Goal: Information Seeking & Learning: Learn about a topic

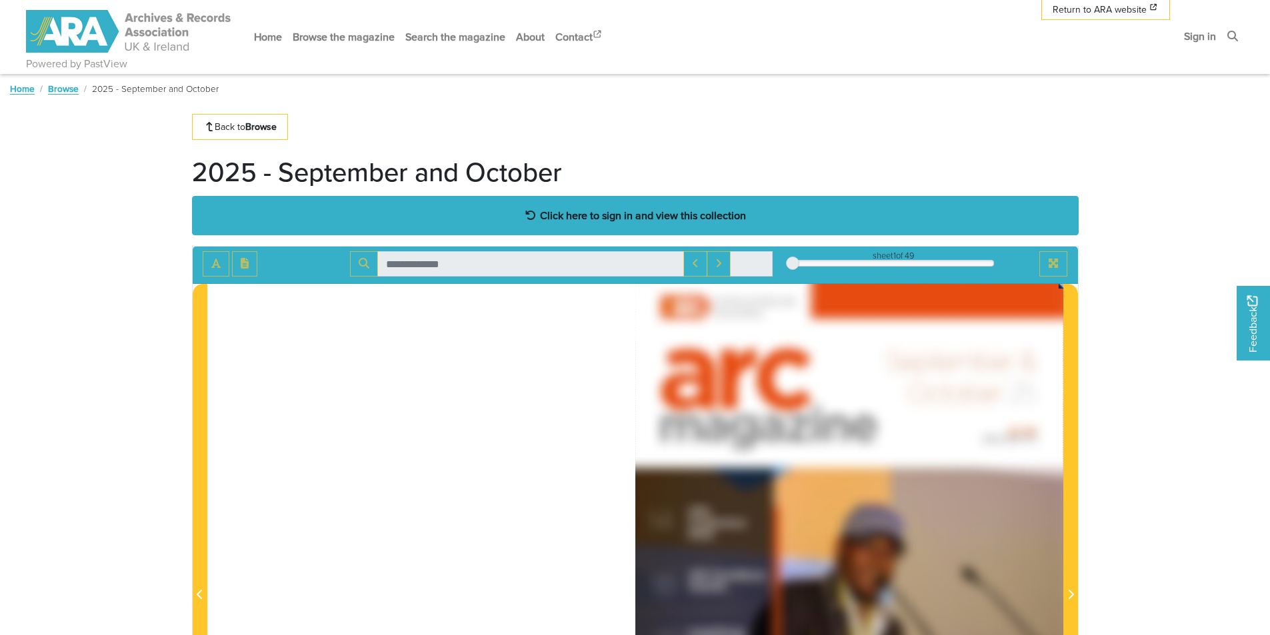
click at [631, 210] on strong "Click here to sign in and view this collection" at bounding box center [643, 215] width 206 height 15
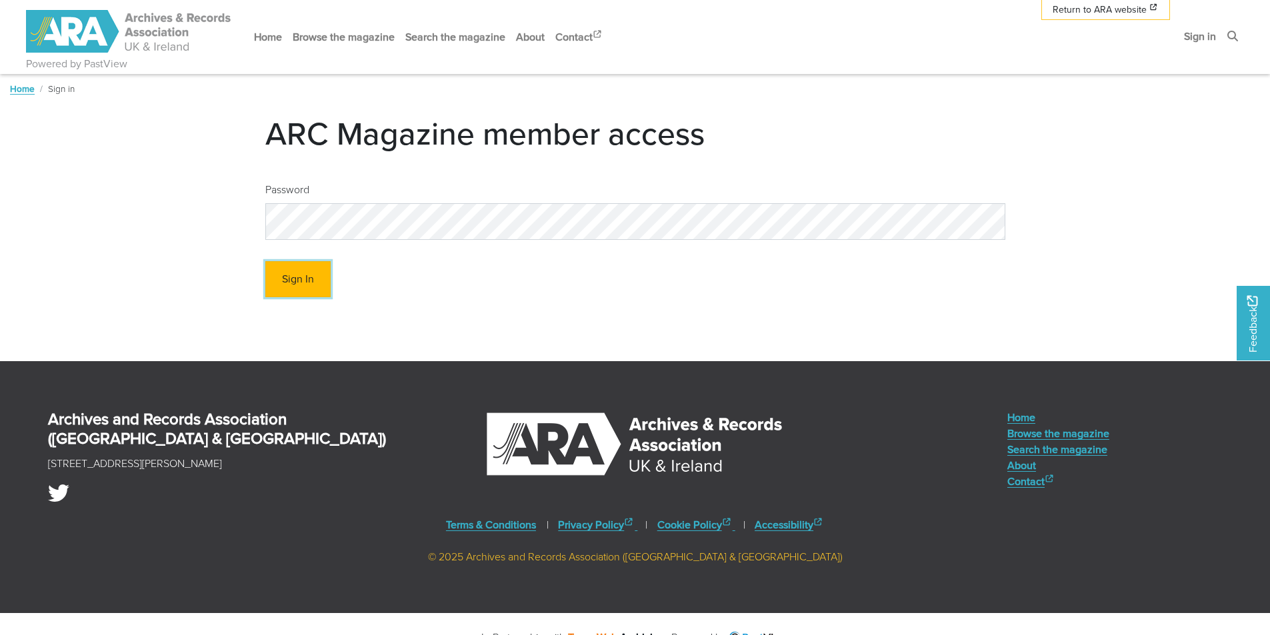
click at [313, 276] on button "Sign In" at bounding box center [297, 279] width 65 height 37
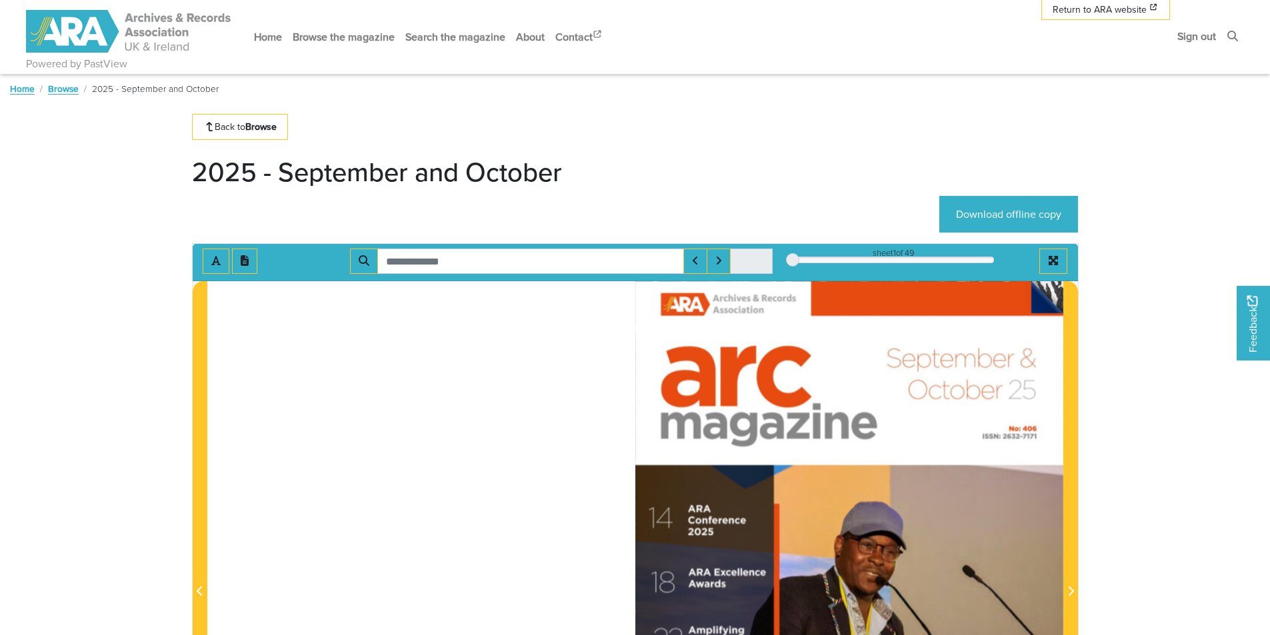
click at [1001, 417] on img at bounding box center [849, 583] width 428 height 605
click at [1041, 315] on img at bounding box center [849, 583] width 428 height 605
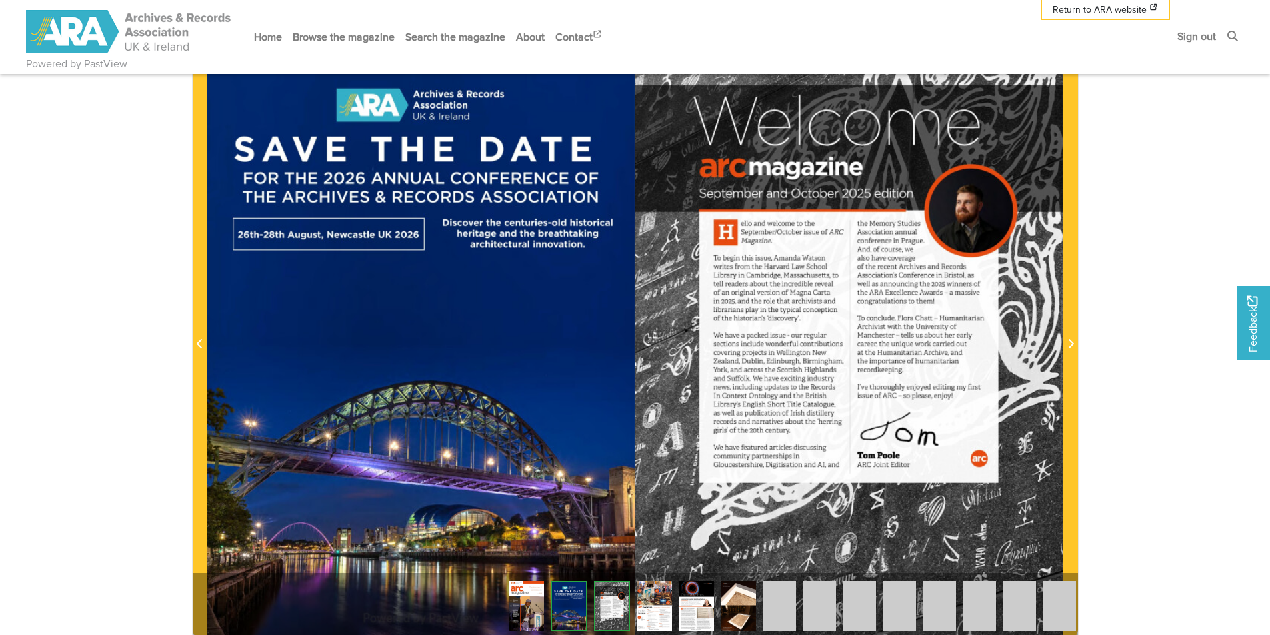
scroll to position [249, 0]
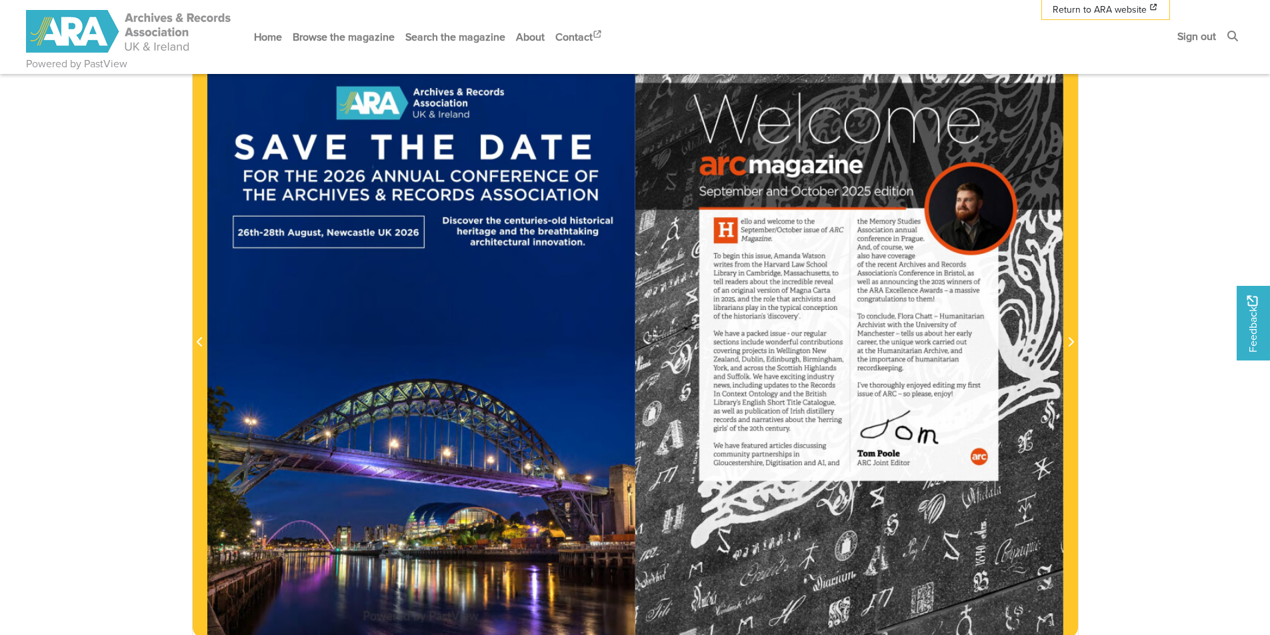
click at [1033, 286] on div at bounding box center [849, 334] width 428 height 605
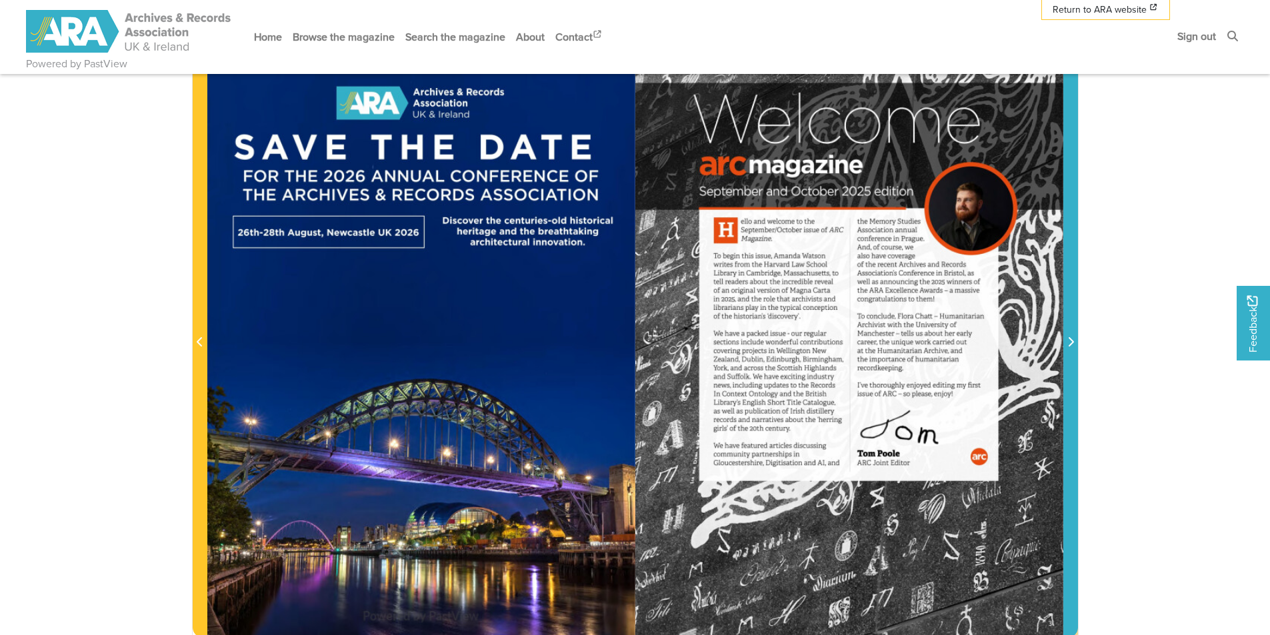
click at [1064, 342] on span "Next Page" at bounding box center [1070, 343] width 13 height 16
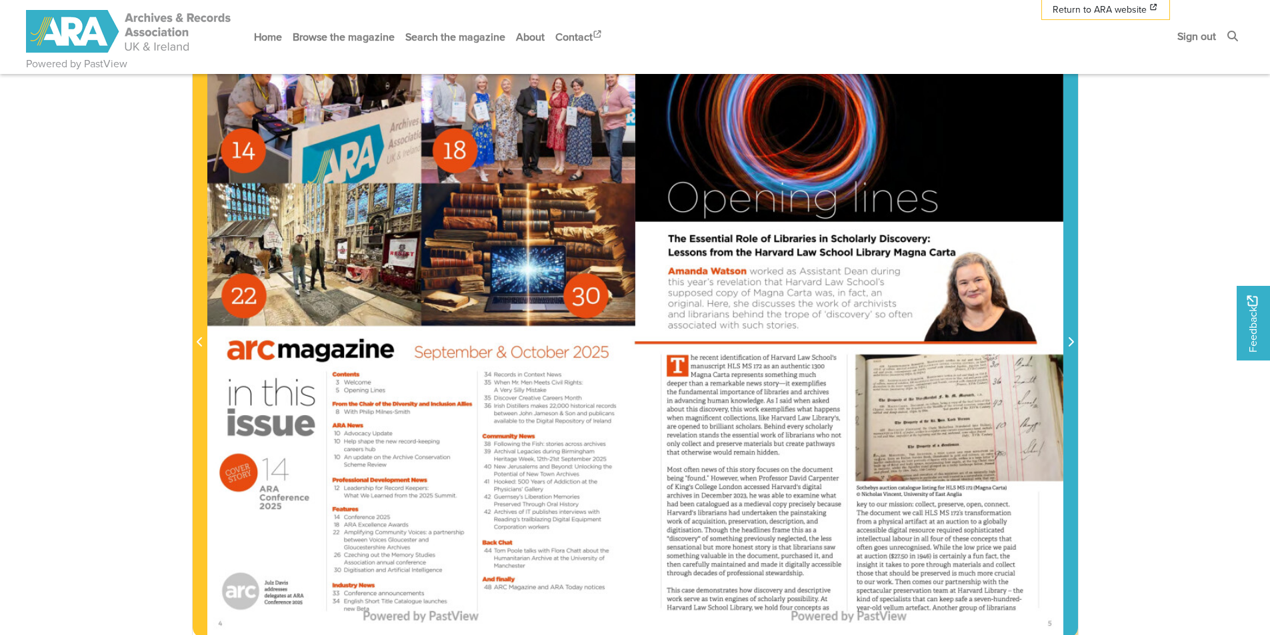
click at [1064, 342] on span "Next Page" at bounding box center [1070, 343] width 13 height 16
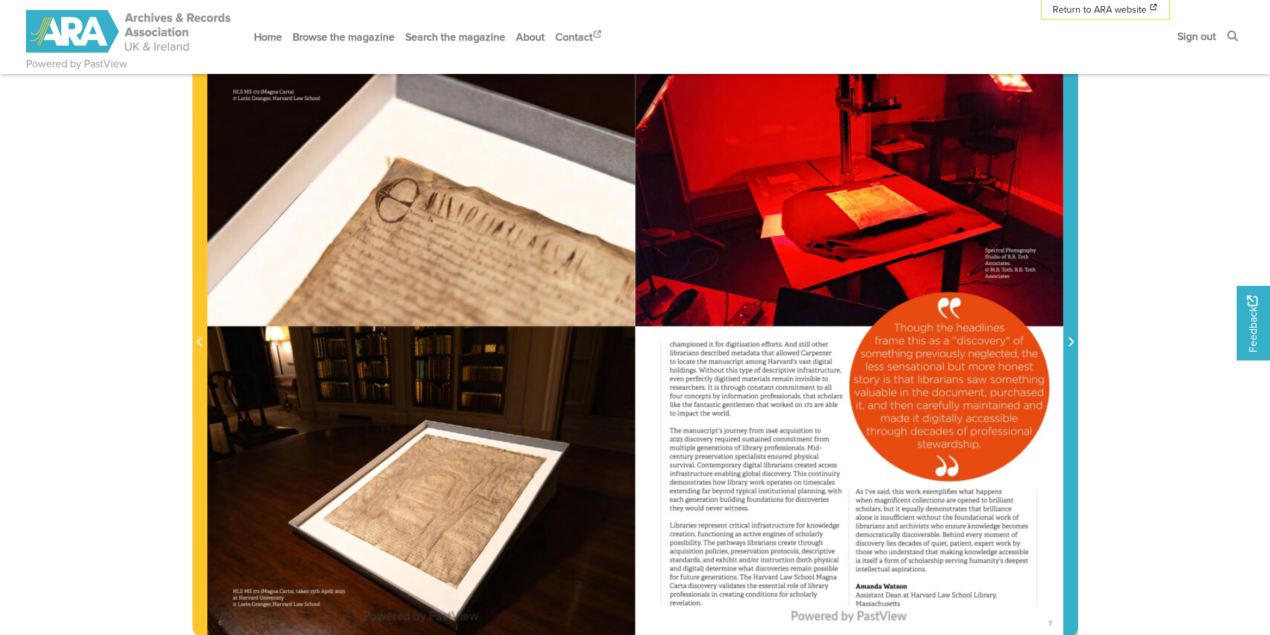
click at [1064, 342] on span "Next Page" at bounding box center [1070, 343] width 13 height 16
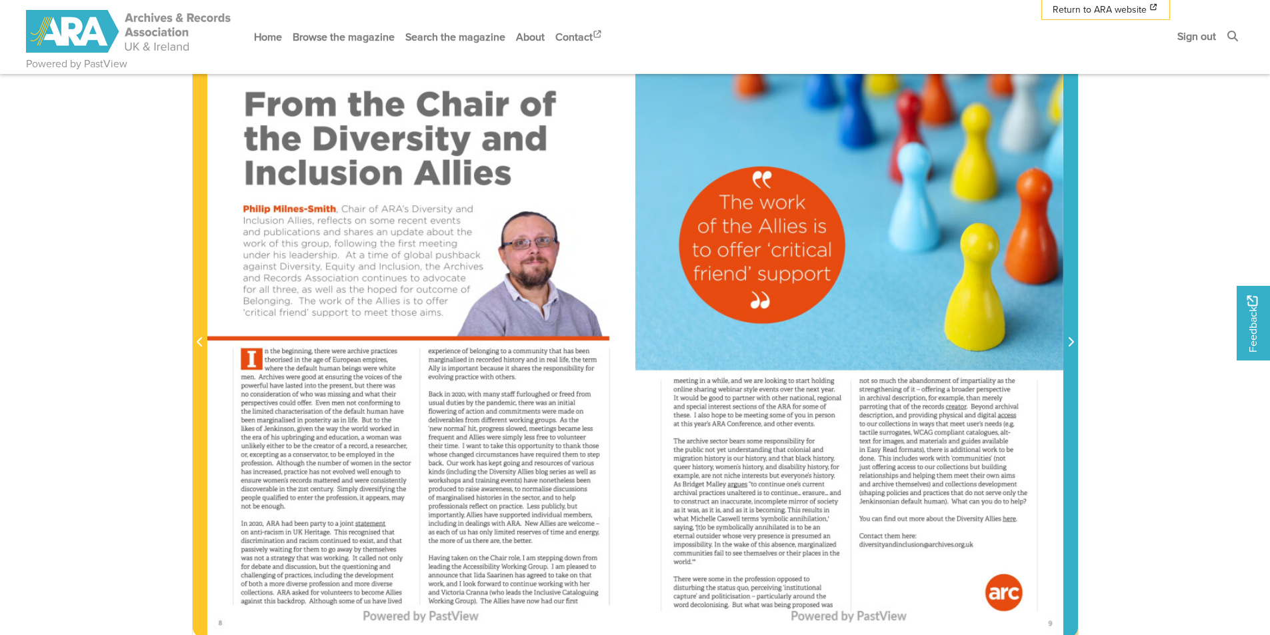
click at [1064, 342] on span "Next Page" at bounding box center [1070, 343] width 13 height 16
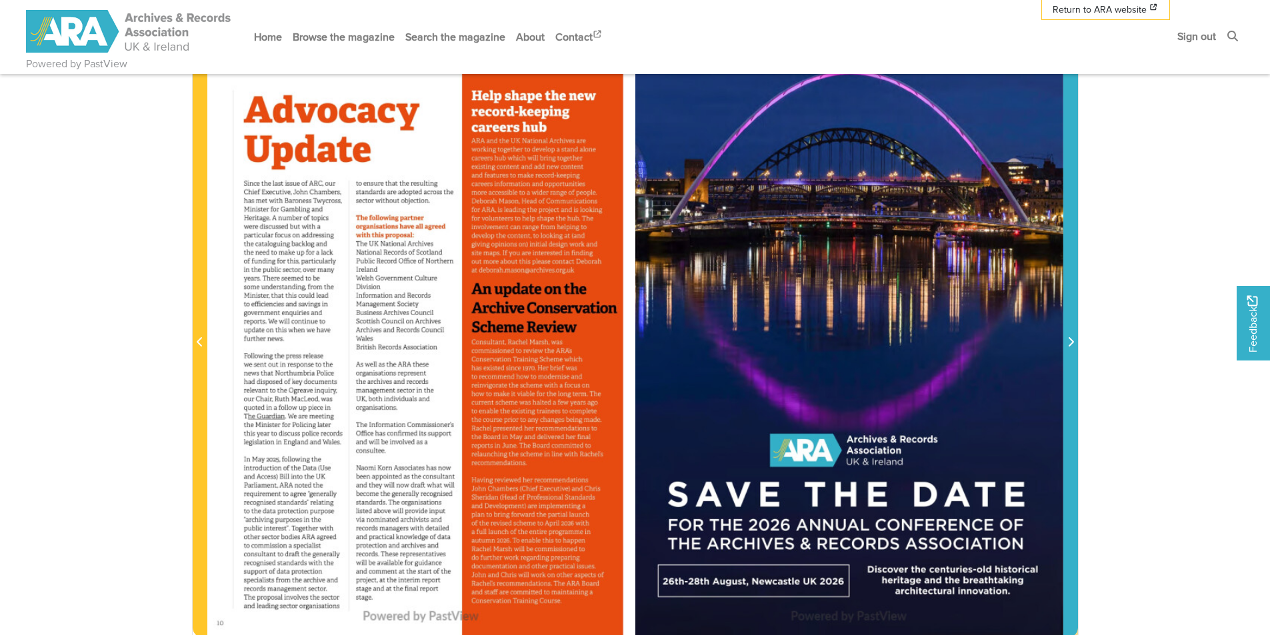
click at [1064, 342] on span "Next Page" at bounding box center [1070, 343] width 13 height 16
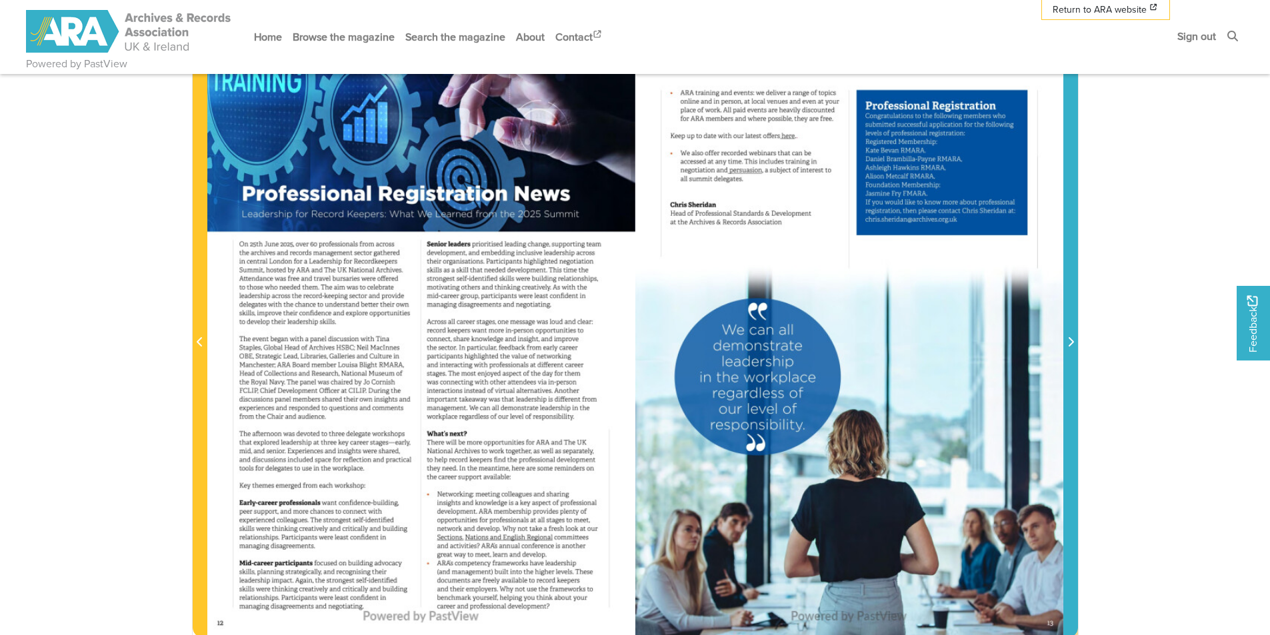
click at [1064, 342] on span "Next Page" at bounding box center [1070, 343] width 13 height 16
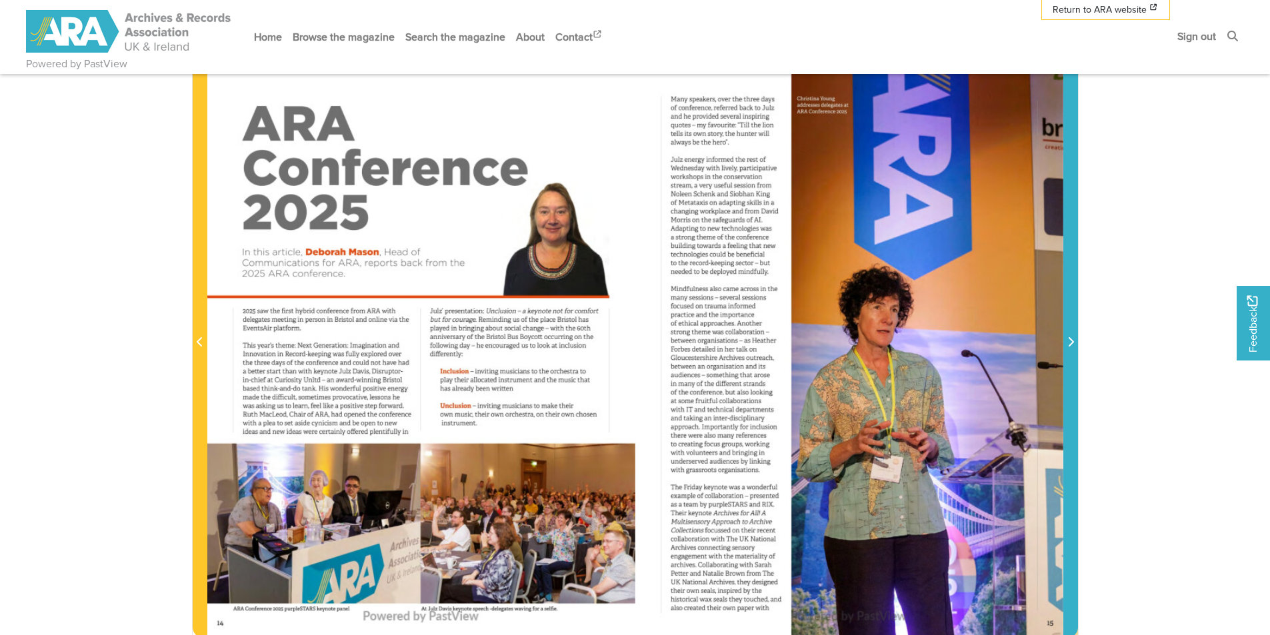
click at [1064, 342] on span "Next Page" at bounding box center [1070, 343] width 13 height 16
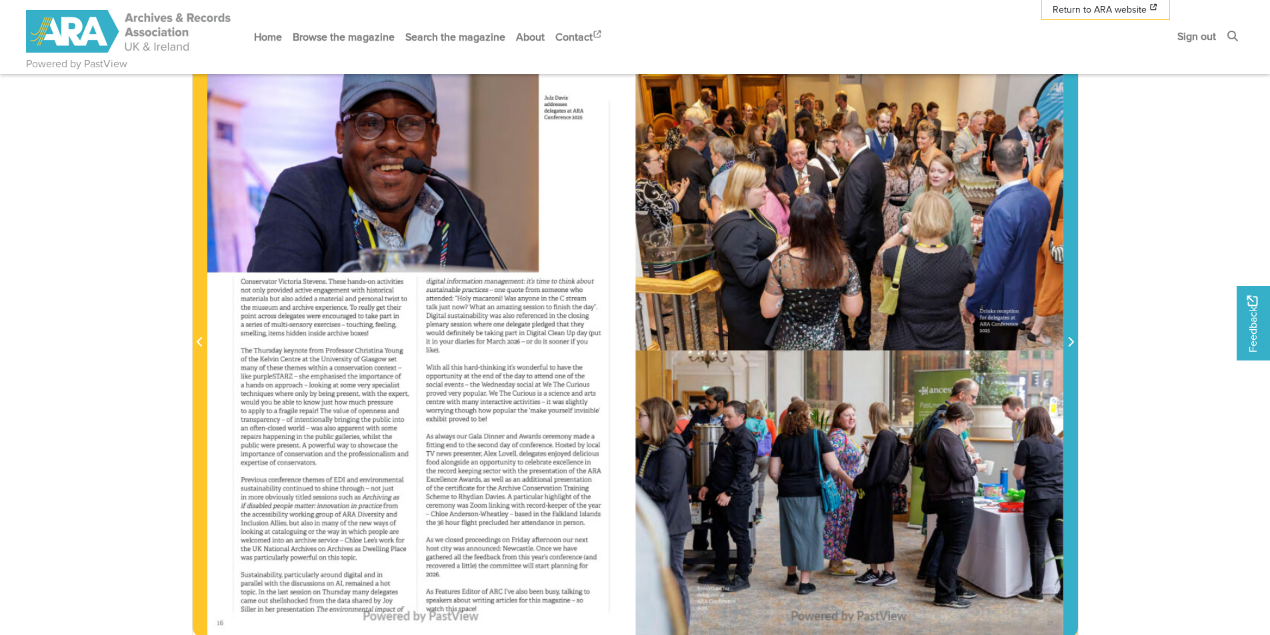
click at [1064, 342] on span "Next Page" at bounding box center [1070, 343] width 13 height 16
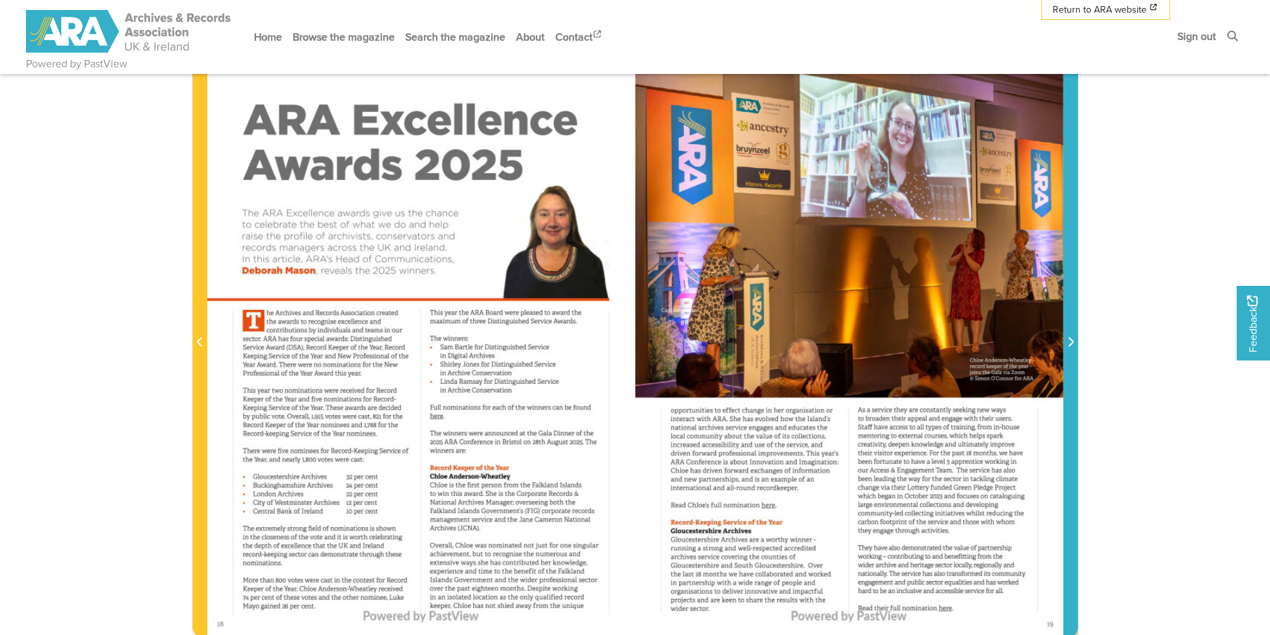
click at [1064, 342] on span "Next Page" at bounding box center [1070, 343] width 13 height 16
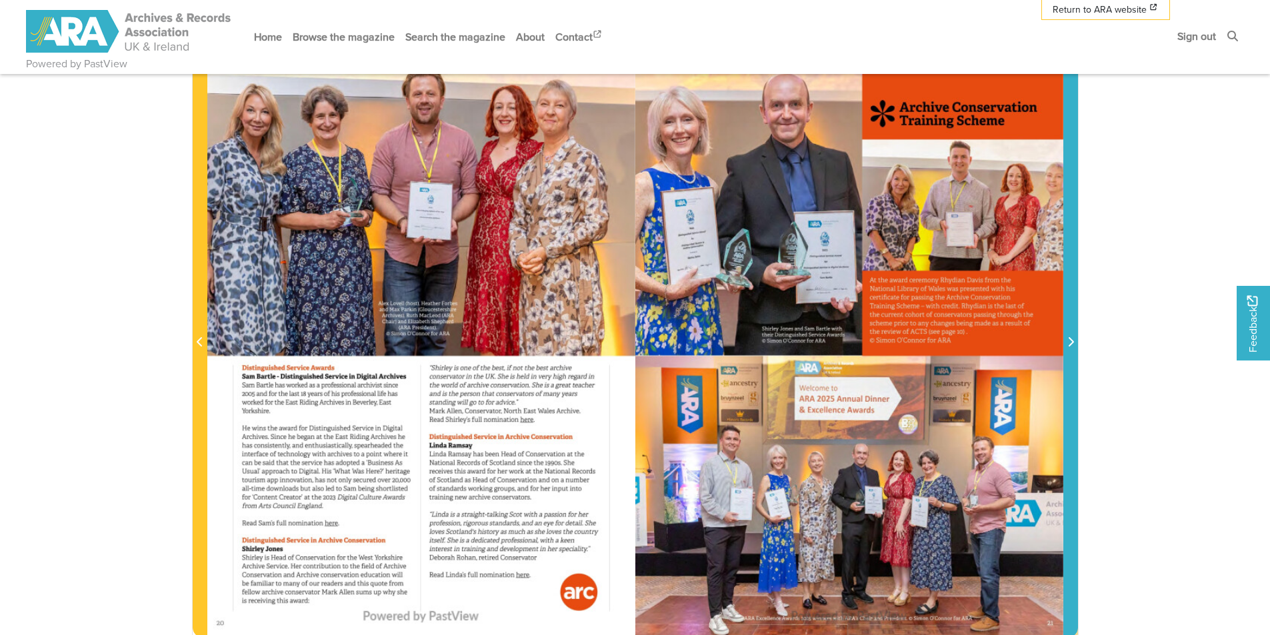
click at [1064, 342] on span "Next Page" at bounding box center [1070, 343] width 13 height 16
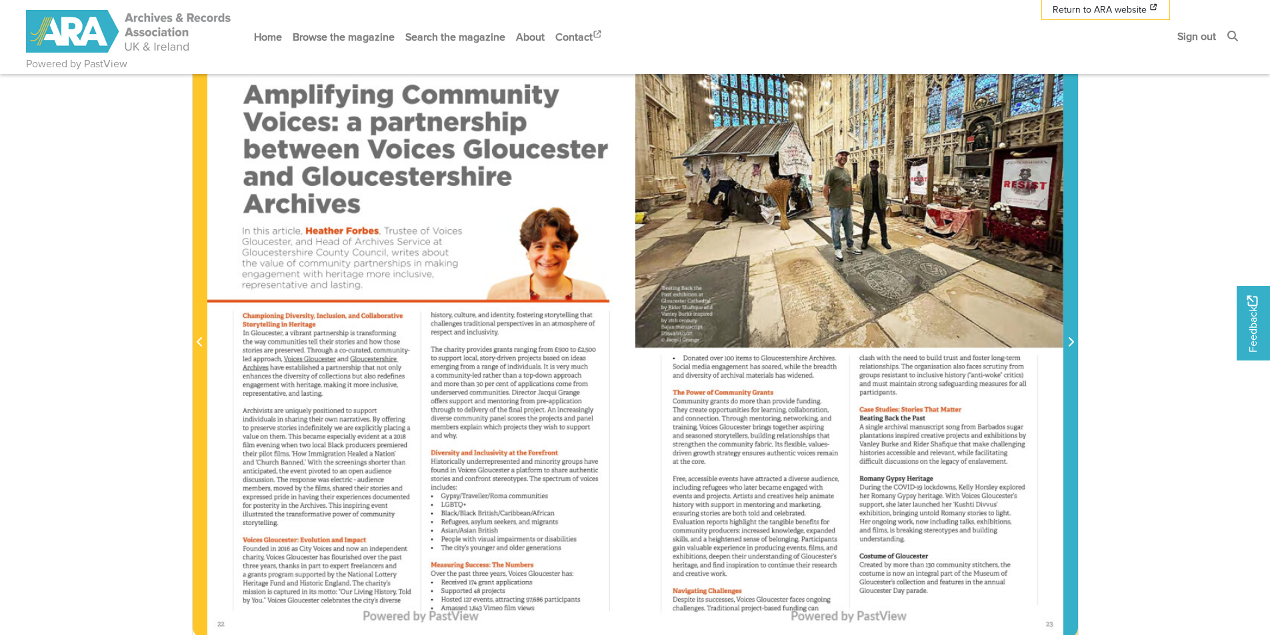
click at [1064, 342] on span "Next Page" at bounding box center [1070, 343] width 13 height 16
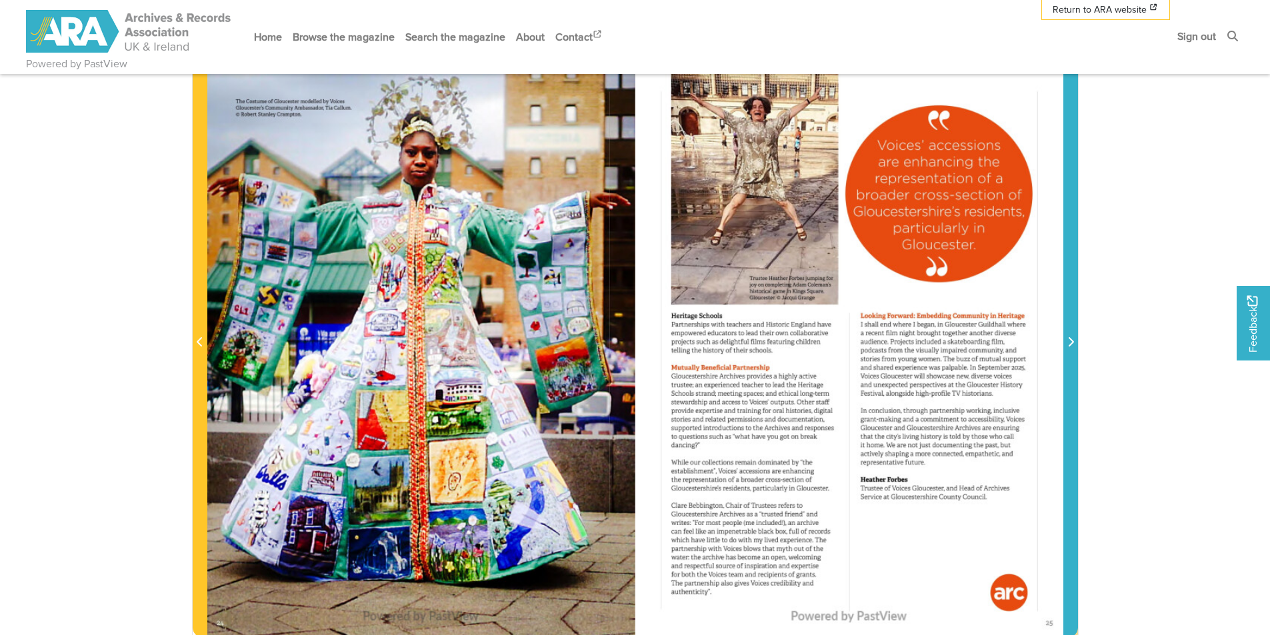
click at [1064, 342] on span "Next Page" at bounding box center [1070, 343] width 13 height 16
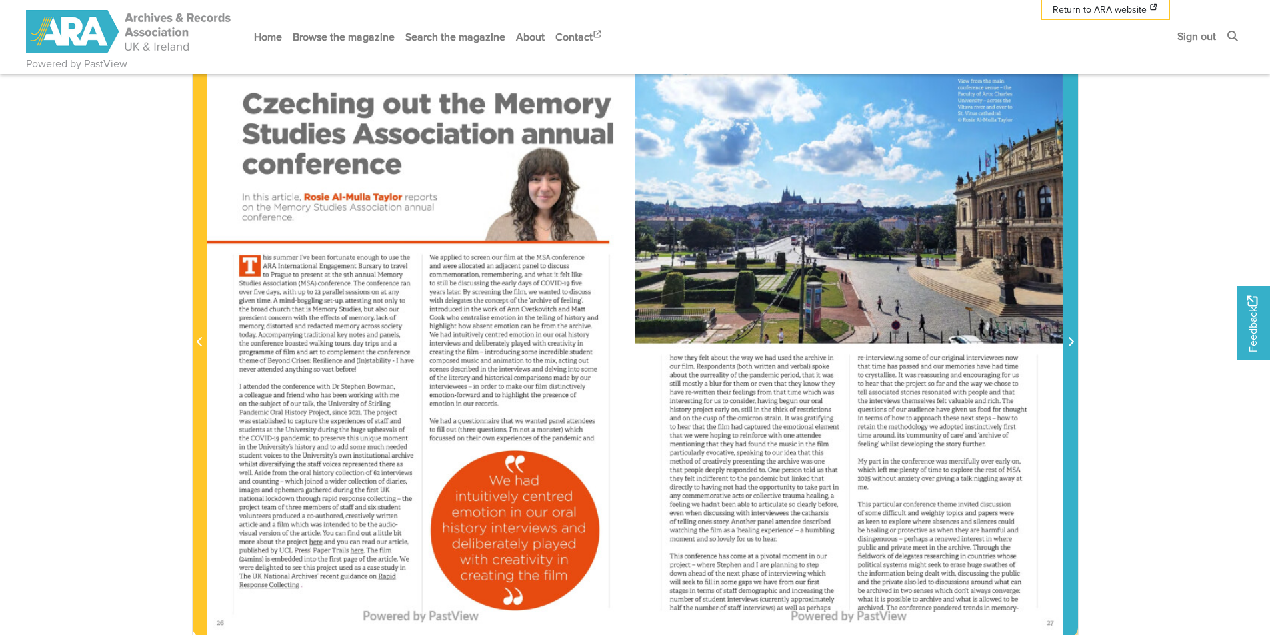
click at [1064, 342] on span "Next Page" at bounding box center [1070, 343] width 13 height 16
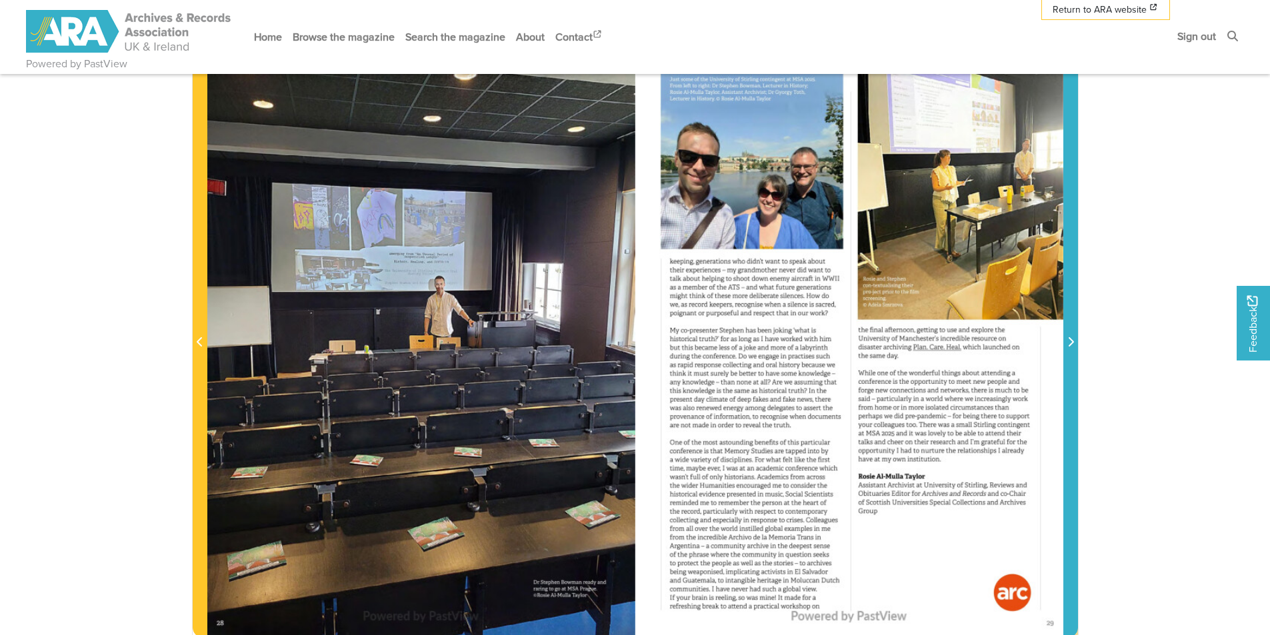
click at [1064, 342] on span "Next Page" at bounding box center [1070, 343] width 13 height 16
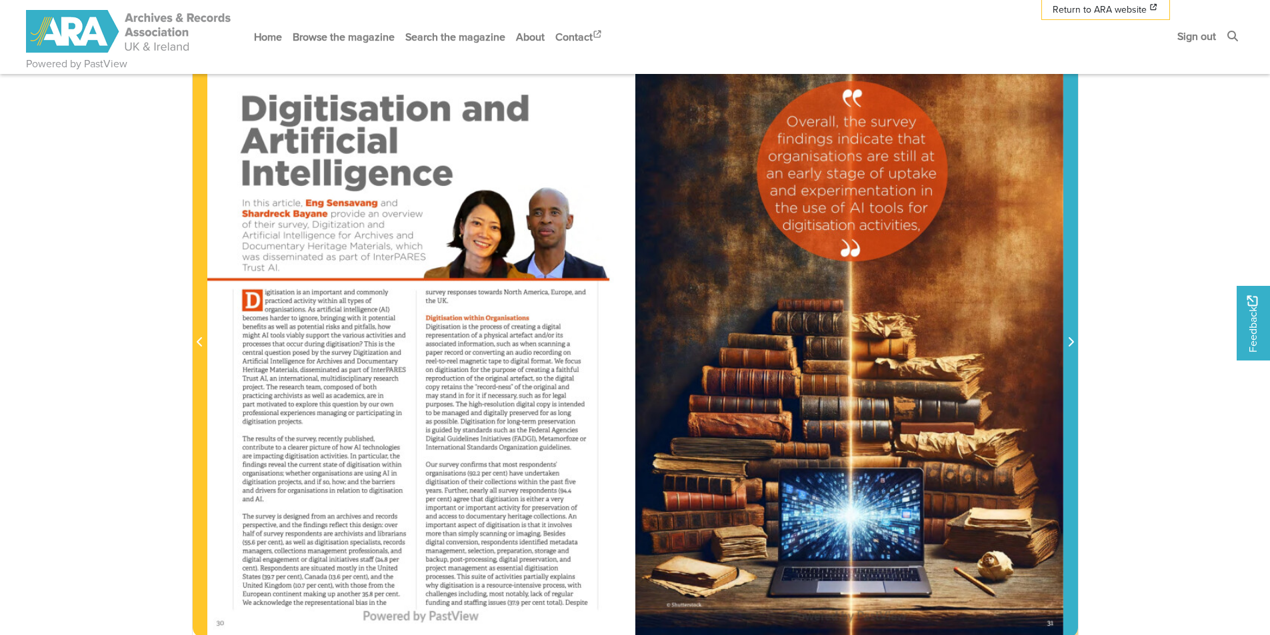
click at [1064, 342] on span "Next Page" at bounding box center [1070, 343] width 13 height 16
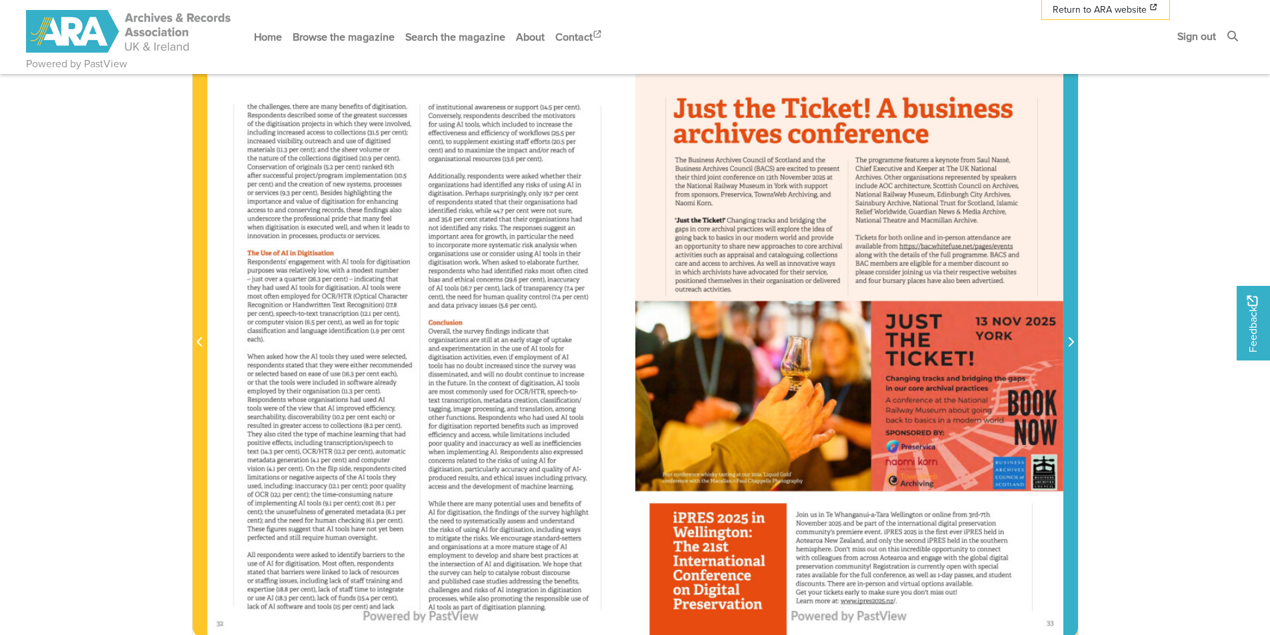
click at [1064, 342] on span "Next Page" at bounding box center [1070, 343] width 13 height 16
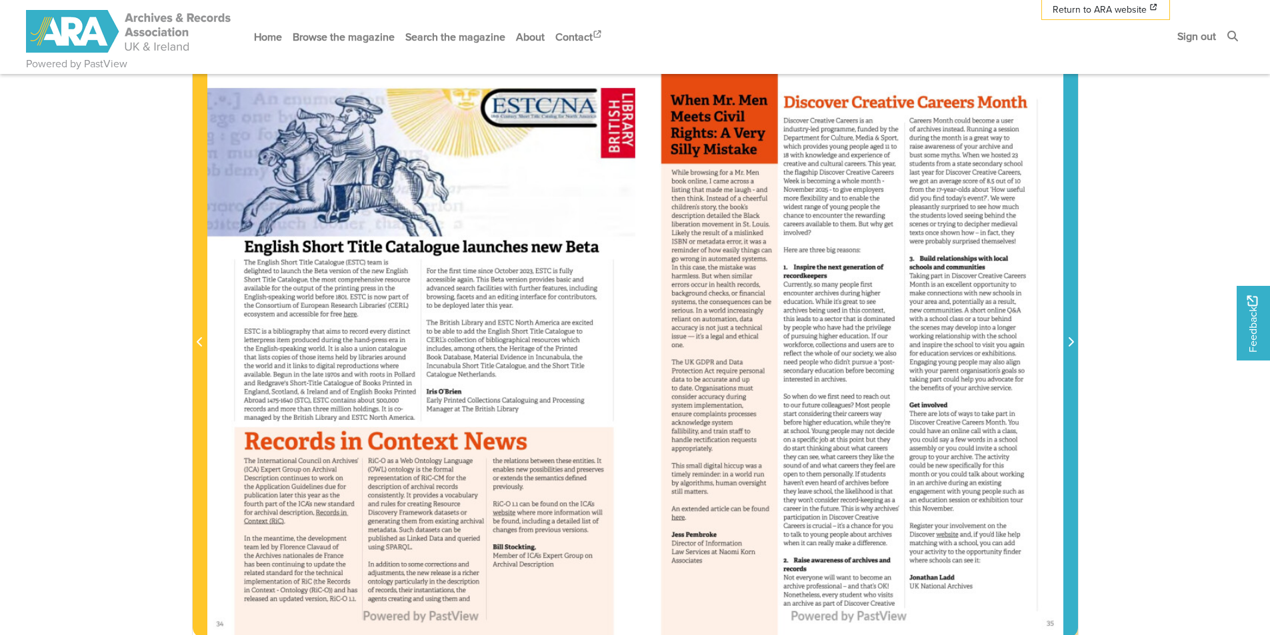
click at [1064, 342] on span "Next Page" at bounding box center [1070, 343] width 13 height 16
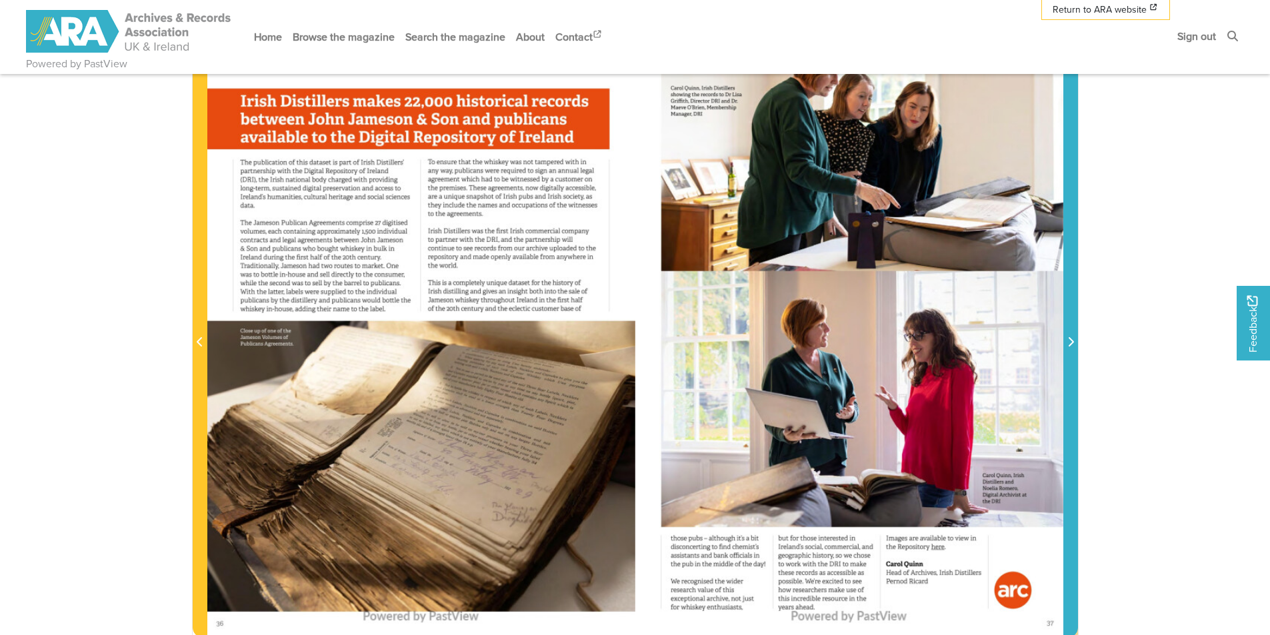
click at [1064, 342] on span "Next Page" at bounding box center [1070, 343] width 13 height 16
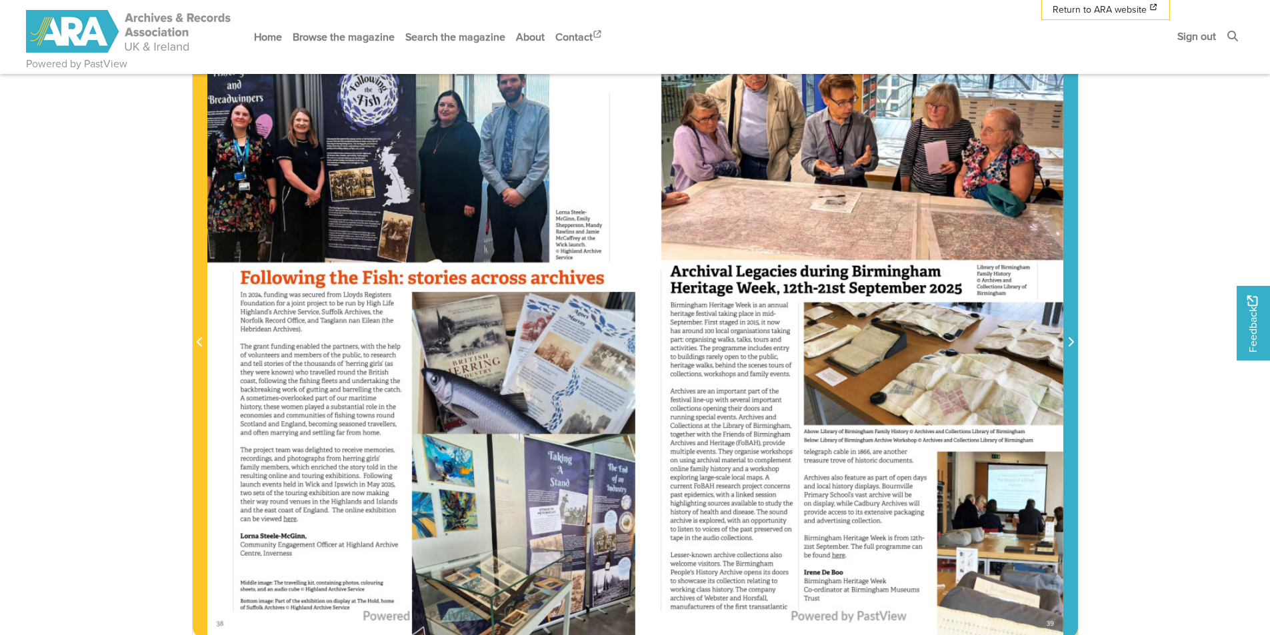
click at [1064, 342] on span "Next Page" at bounding box center [1070, 343] width 13 height 16
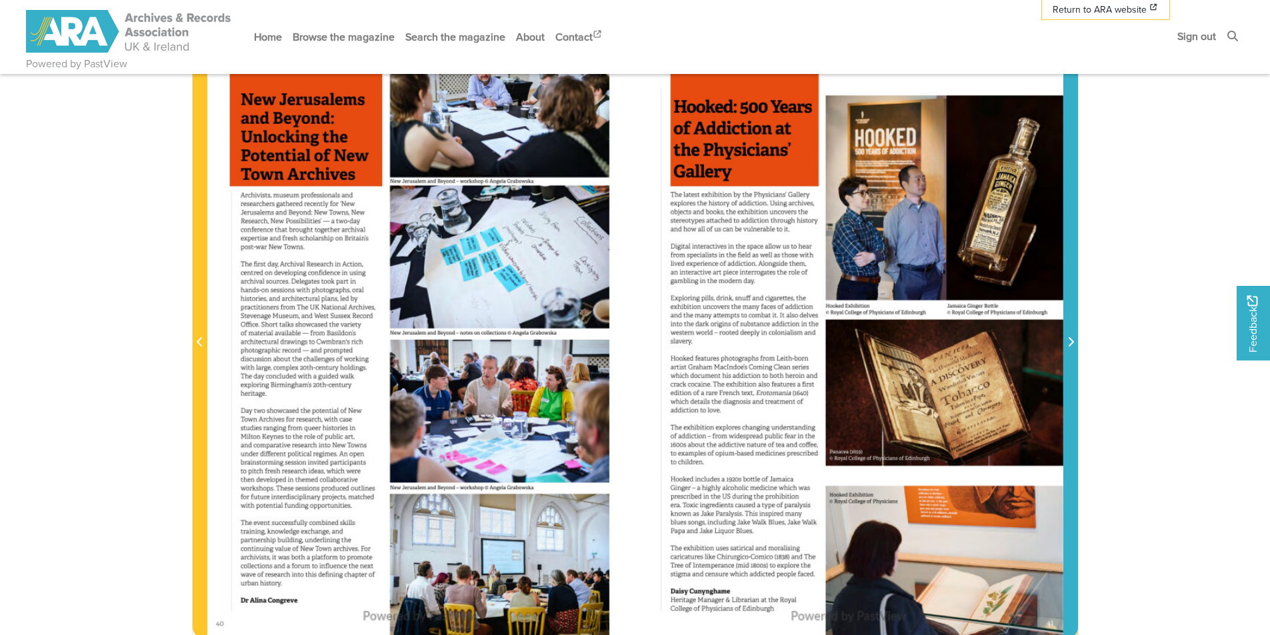
click at [1064, 342] on span "Next Page" at bounding box center [1070, 343] width 13 height 16
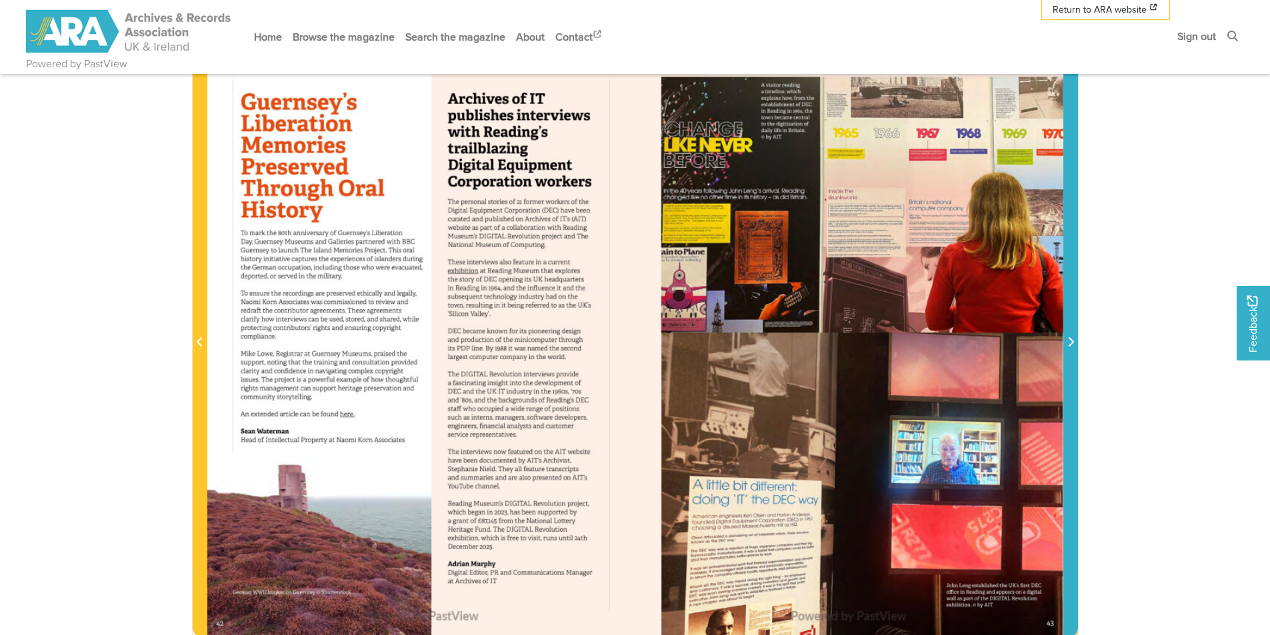
click at [1064, 342] on span "Next Page" at bounding box center [1070, 343] width 13 height 16
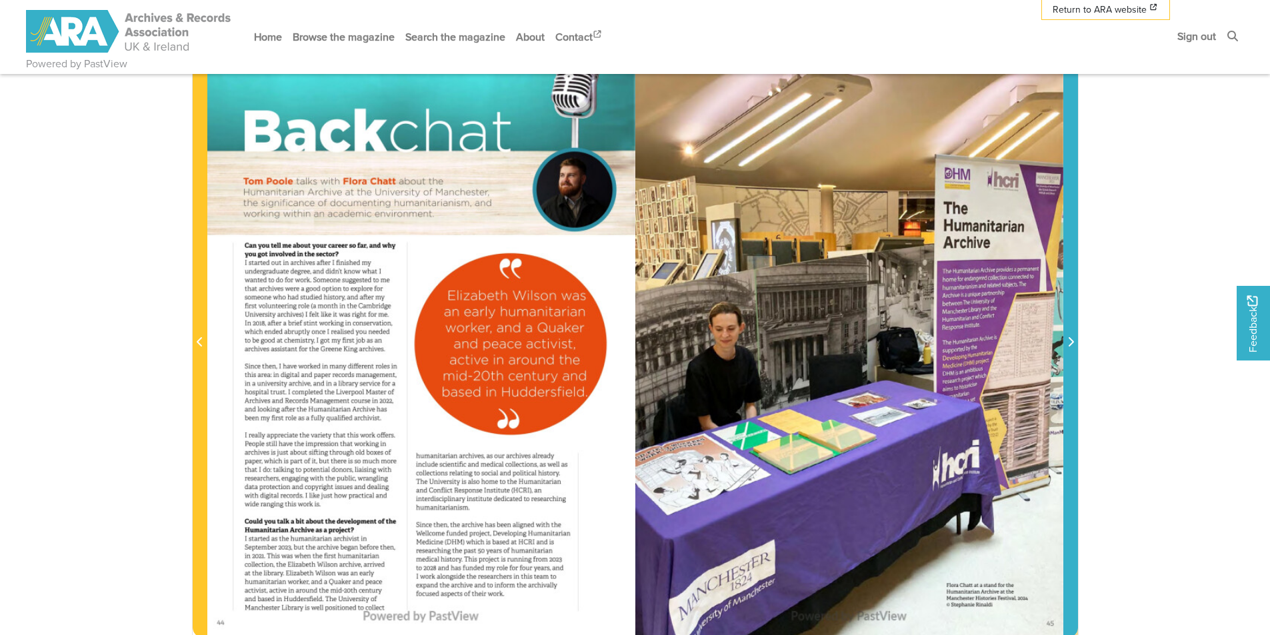
click at [1064, 342] on span "Next Page" at bounding box center [1070, 343] width 13 height 16
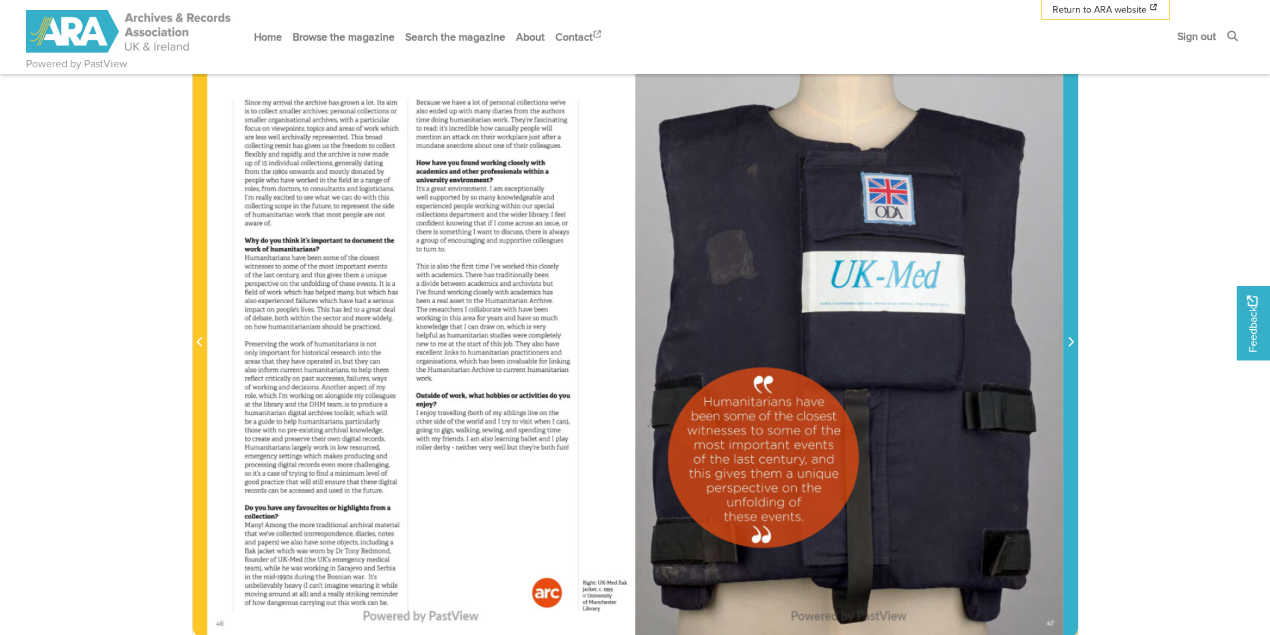
click at [1064, 342] on span "Next Page" at bounding box center [1070, 343] width 13 height 16
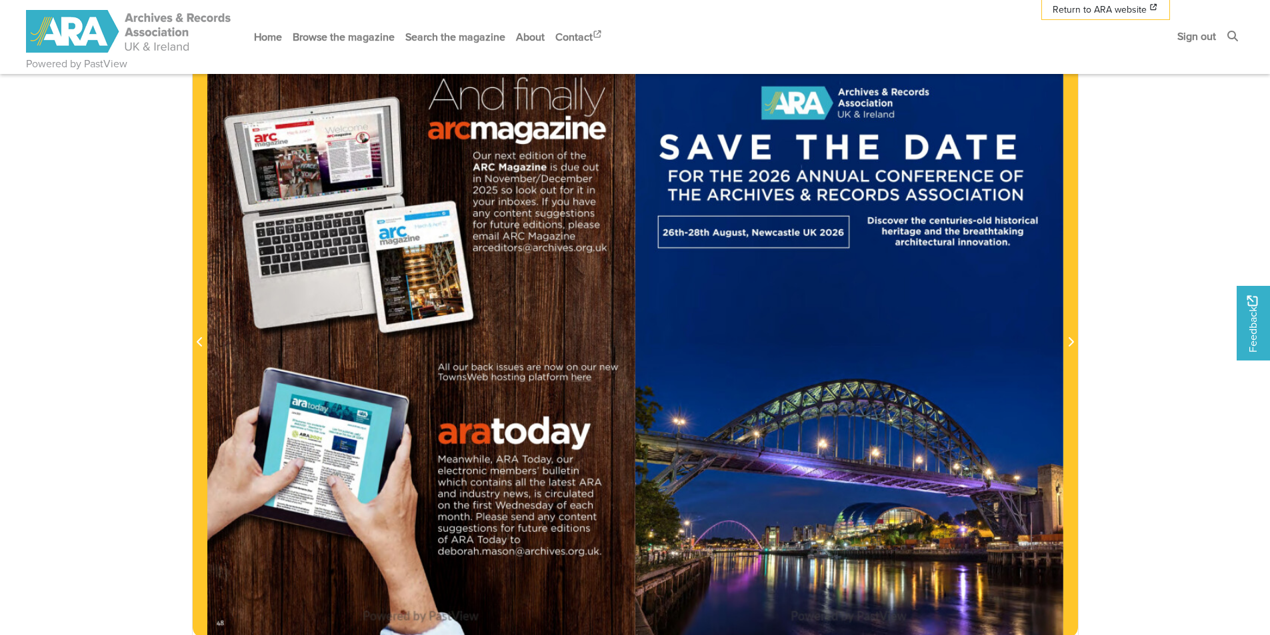
click at [1061, 342] on div at bounding box center [849, 334] width 428 height 605
click at [1063, 342] on div at bounding box center [849, 334] width 428 height 605
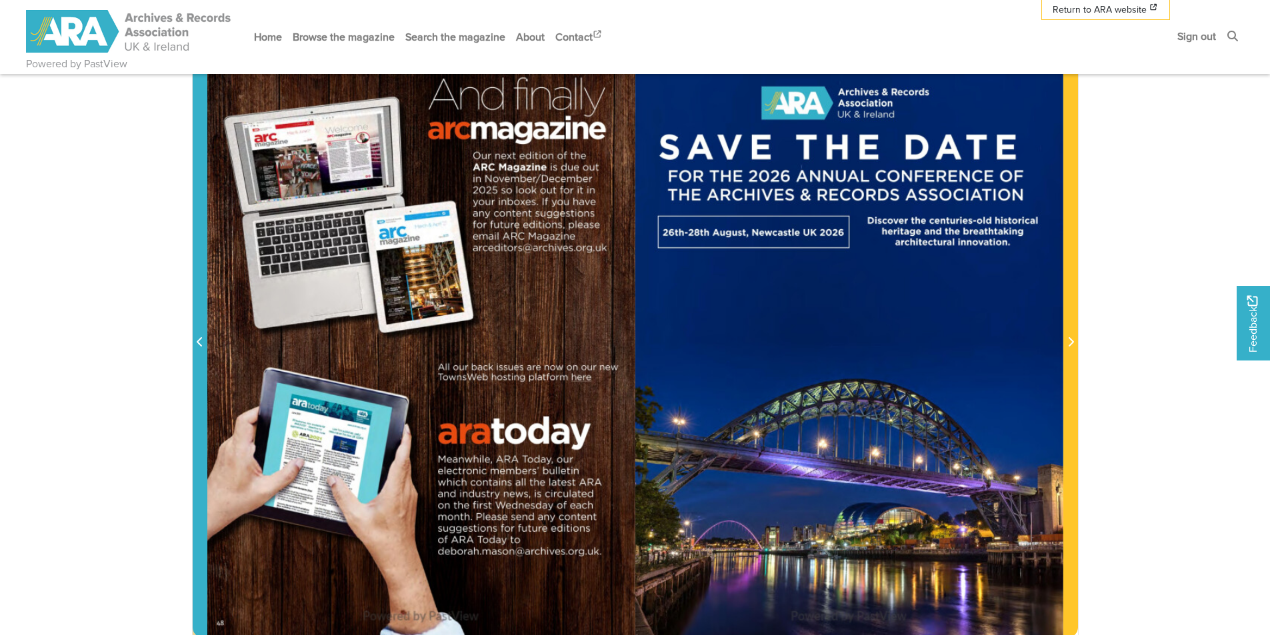
click at [201, 345] on icon "Previous Page" at bounding box center [200, 342] width 7 height 11
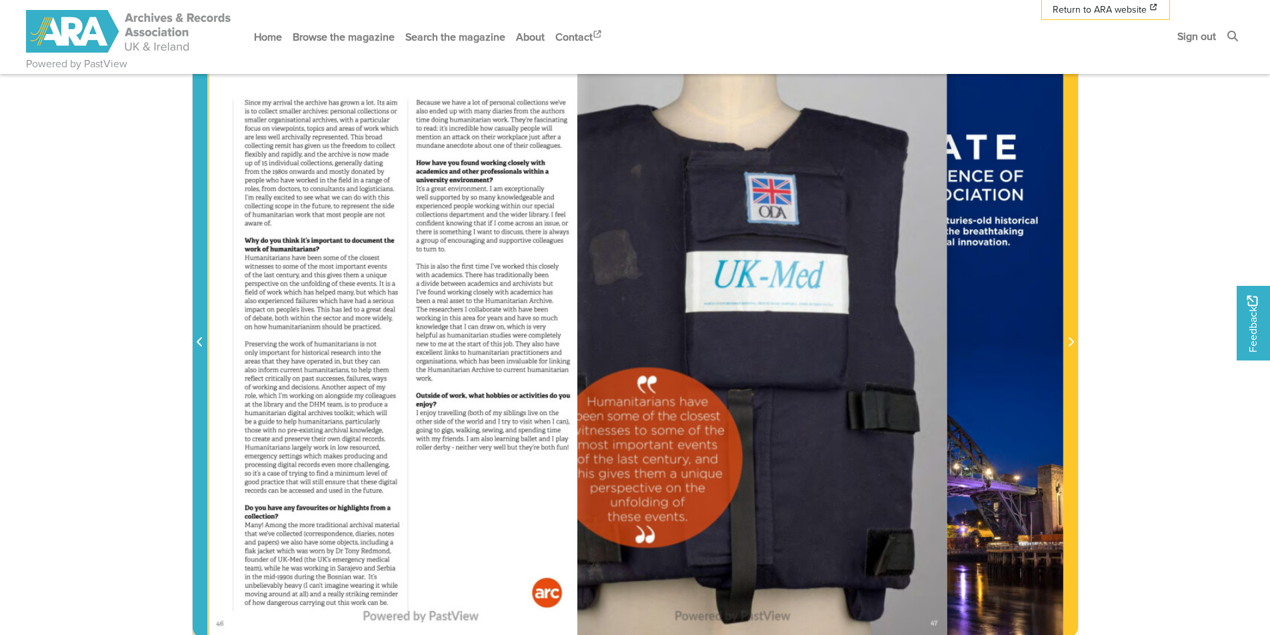
click at [201, 345] on icon "Previous Page" at bounding box center [200, 342] width 7 height 11
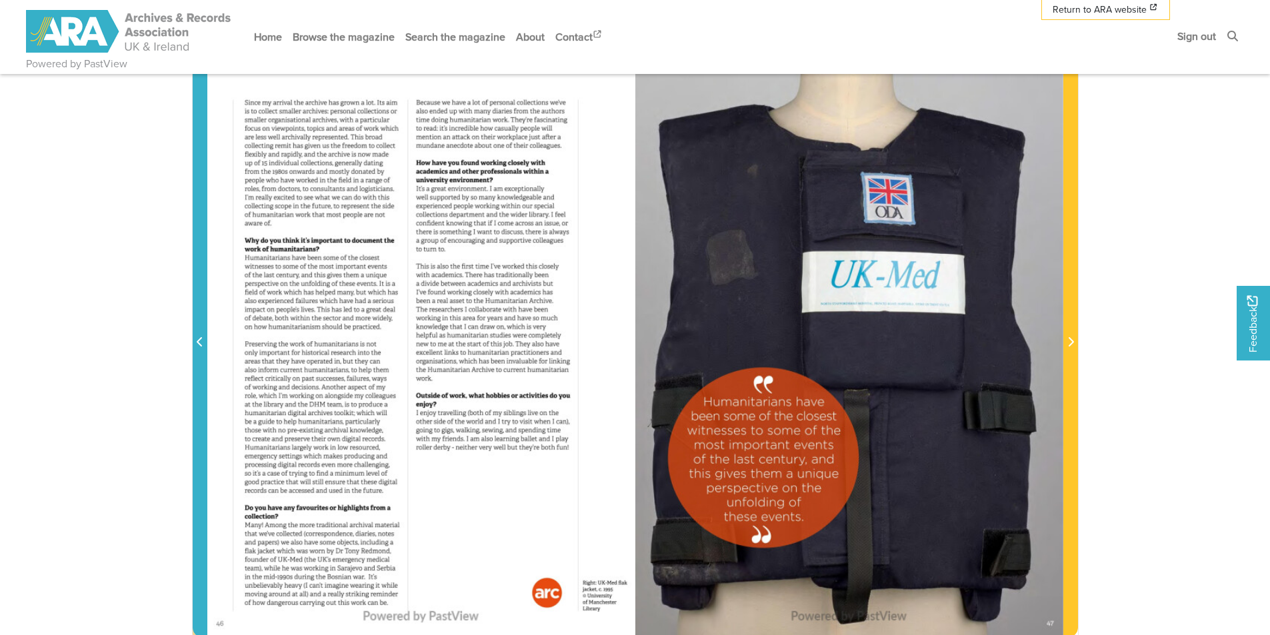
click at [199, 343] on icon "Previous Page" at bounding box center [200, 342] width 7 height 11
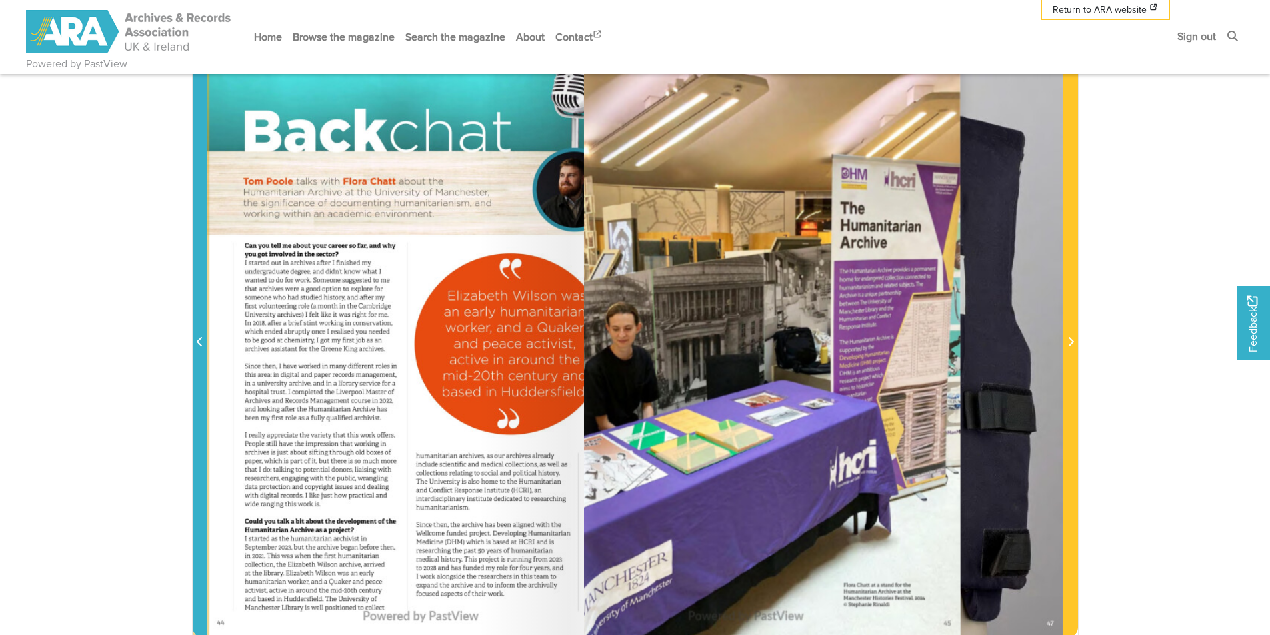
click at [199, 343] on icon "Previous Page" at bounding box center [200, 342] width 7 height 11
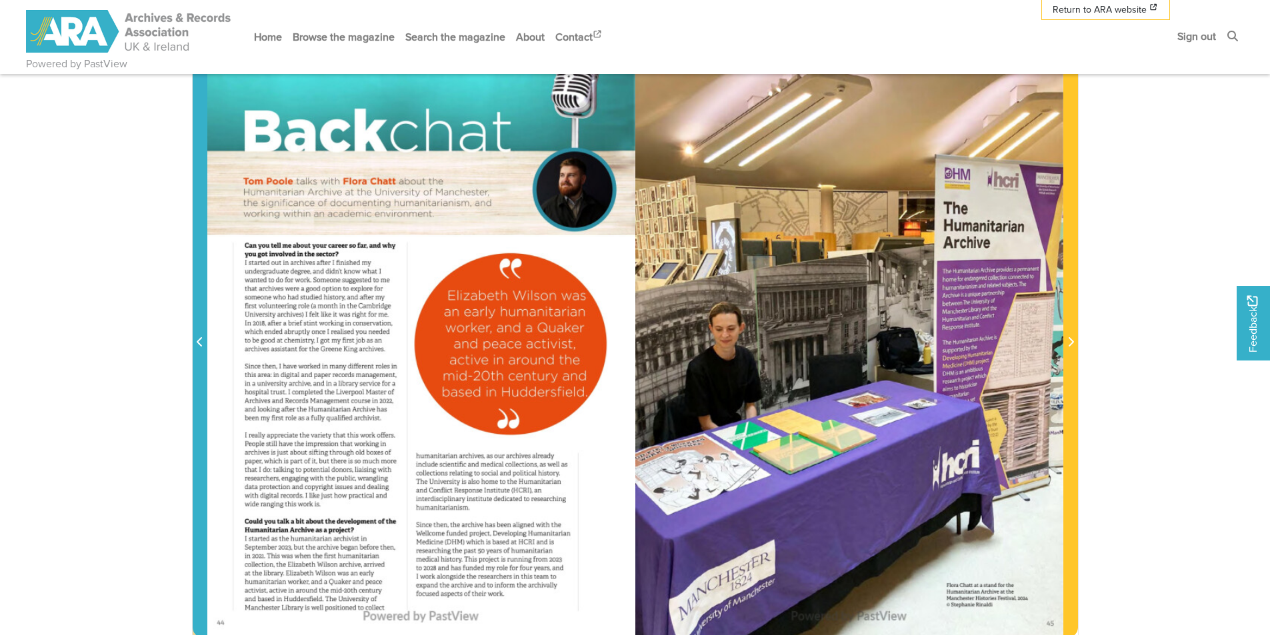
click at [199, 343] on icon "Previous Page" at bounding box center [200, 342] width 7 height 11
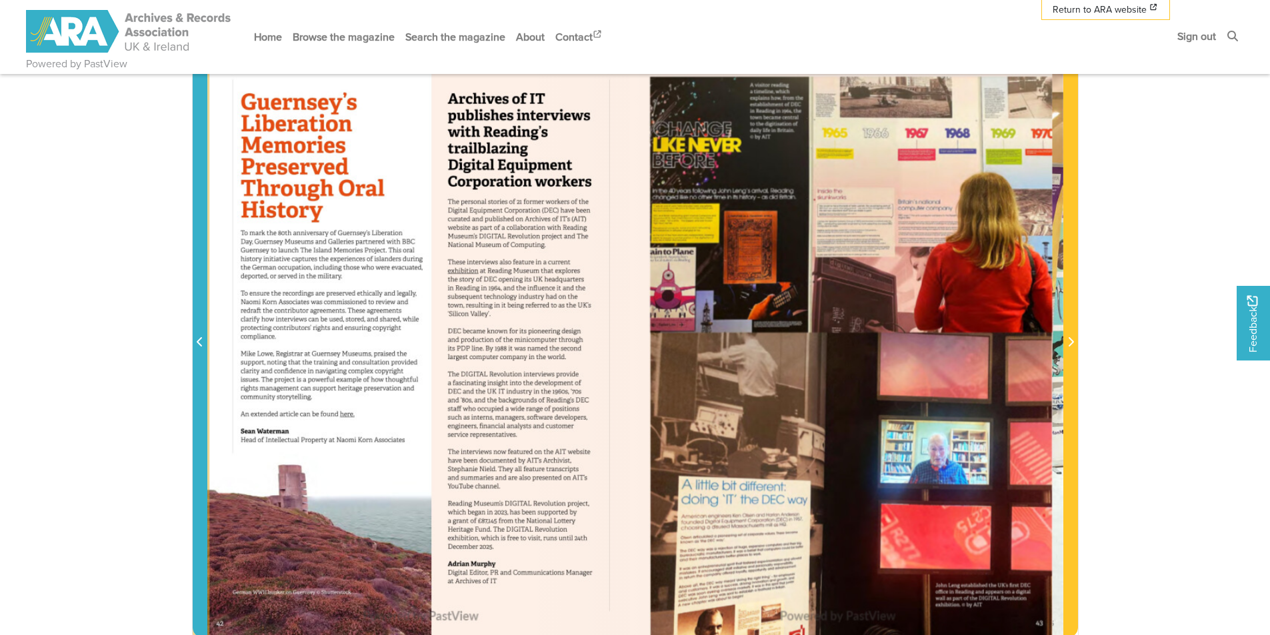
click at [199, 343] on icon "Previous Page" at bounding box center [200, 342] width 7 height 11
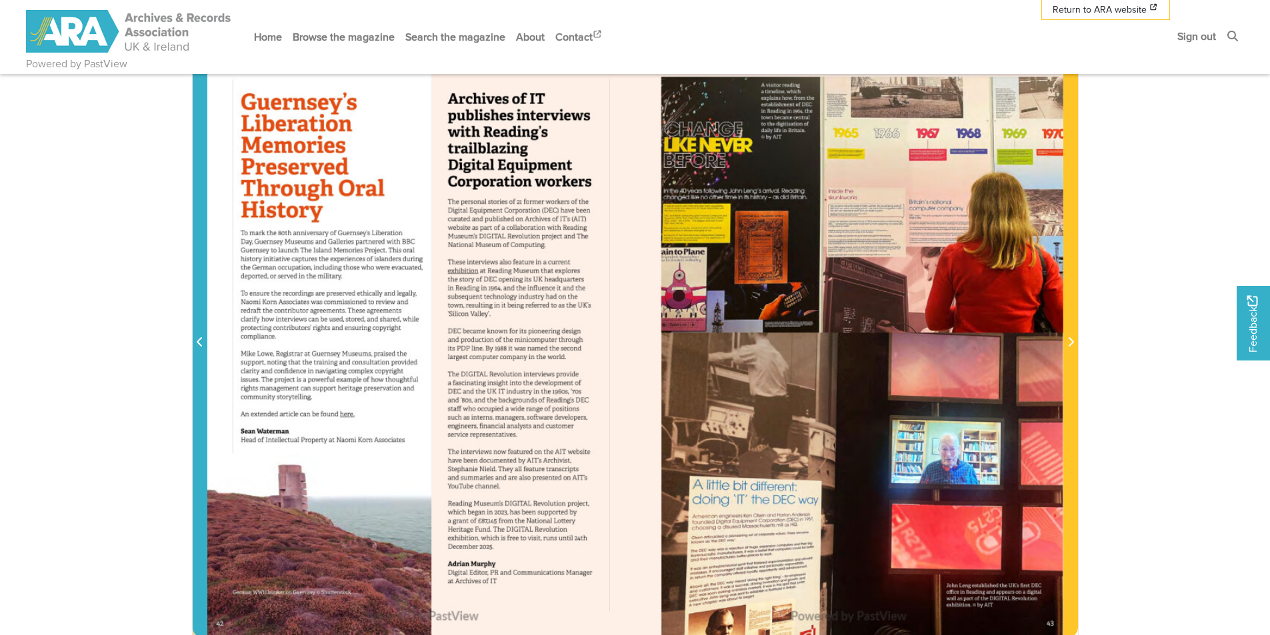
click at [199, 342] on icon "Previous Page" at bounding box center [199, 341] width 5 height 9
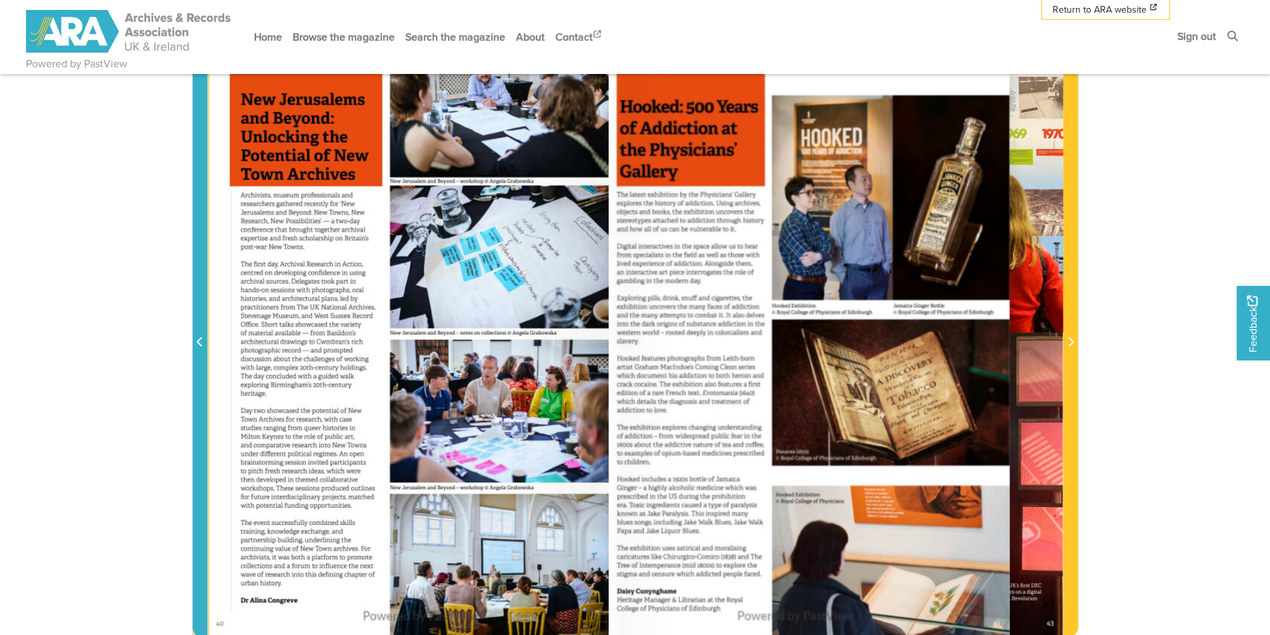
click at [199, 343] on icon "Previous Page" at bounding box center [200, 342] width 7 height 11
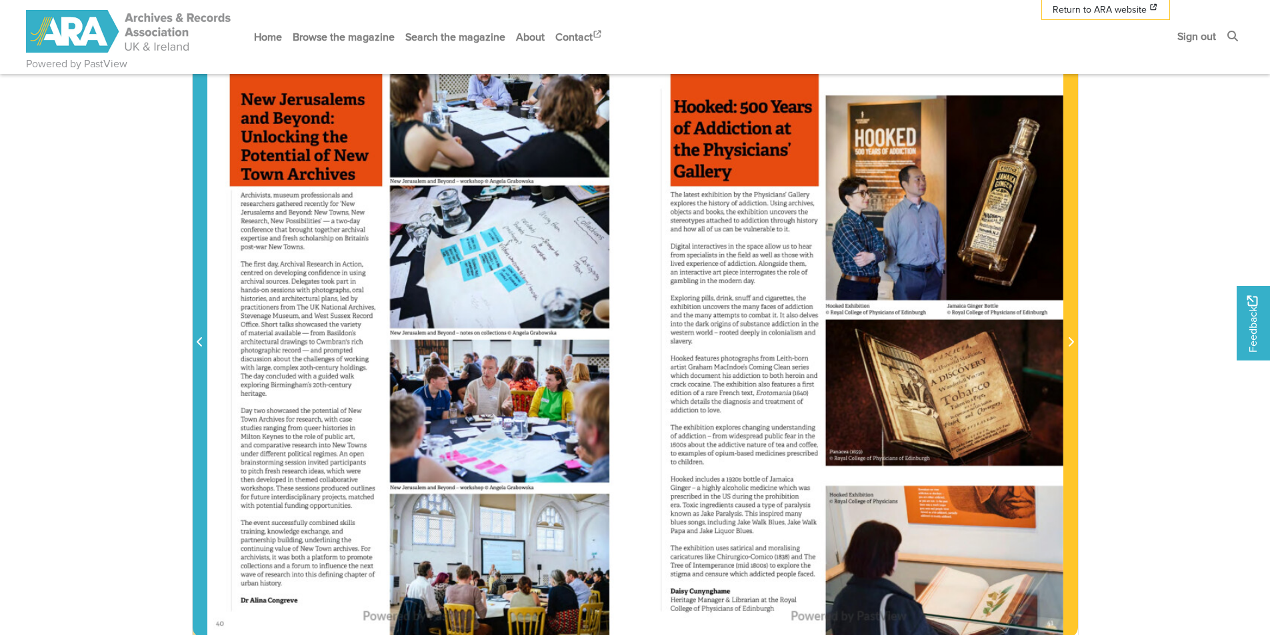
click at [199, 343] on icon "Previous Page" at bounding box center [200, 342] width 7 height 11
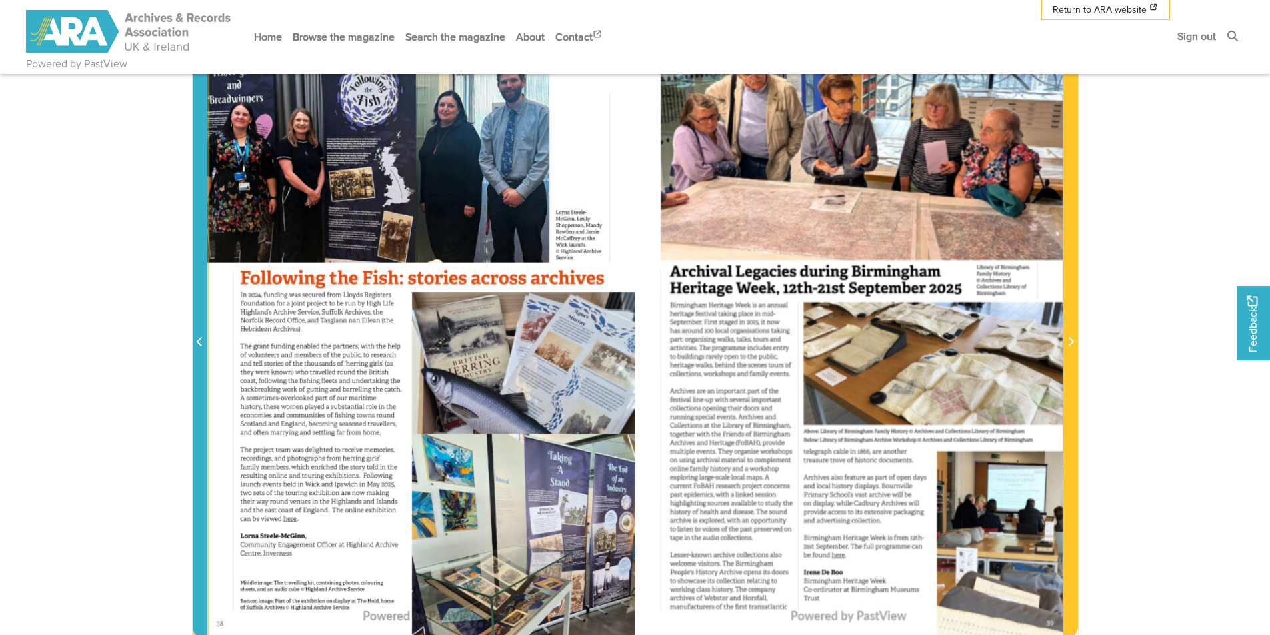
click at [199, 343] on icon "Previous Page" at bounding box center [200, 342] width 7 height 11
click at [200, 340] on icon "Previous Page" at bounding box center [199, 341] width 5 height 9
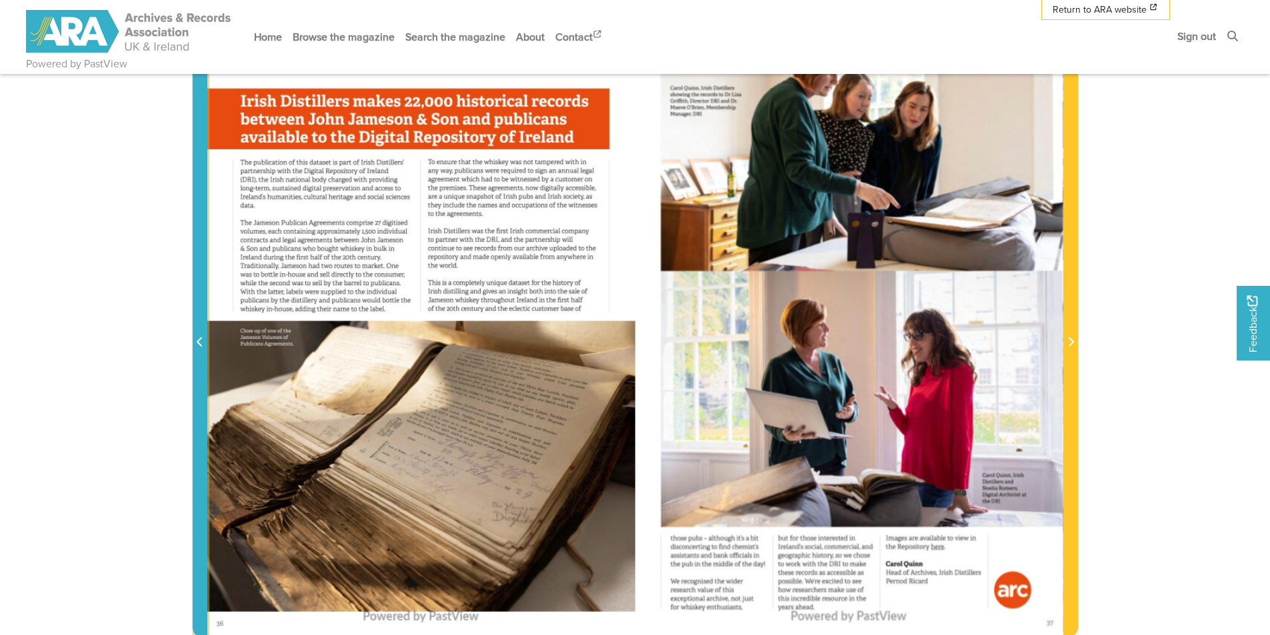
click at [200, 340] on icon "Previous Page" at bounding box center [199, 341] width 5 height 9
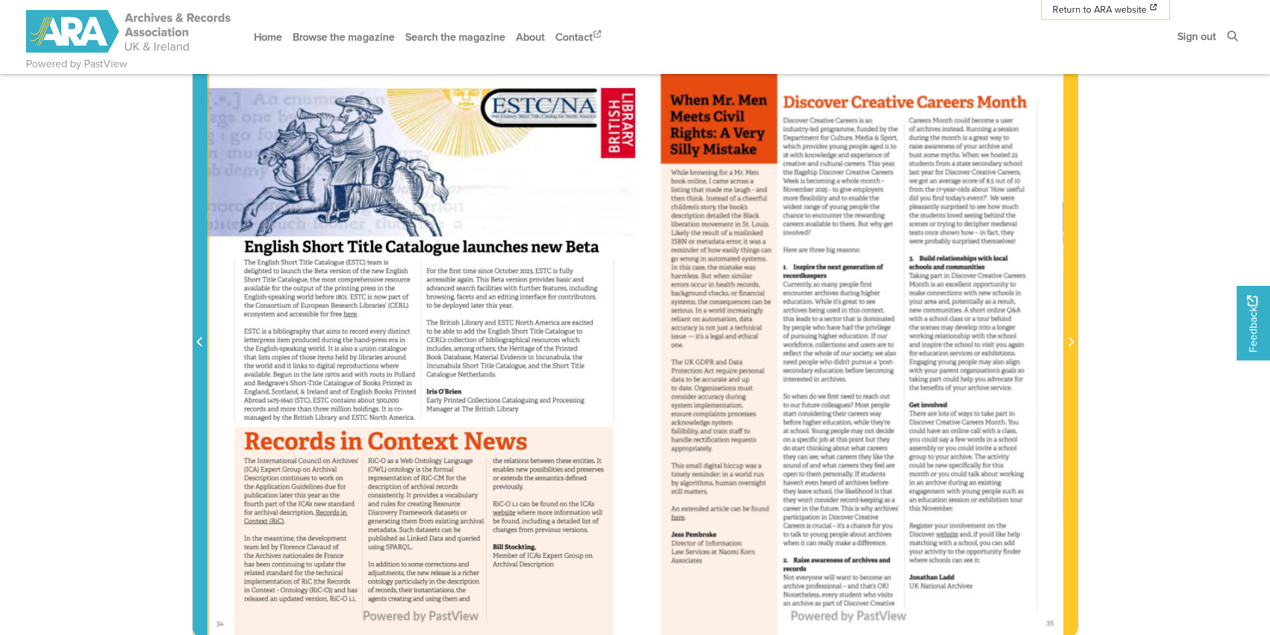
click at [201, 341] on icon "Previous Page" at bounding box center [200, 342] width 7 height 11
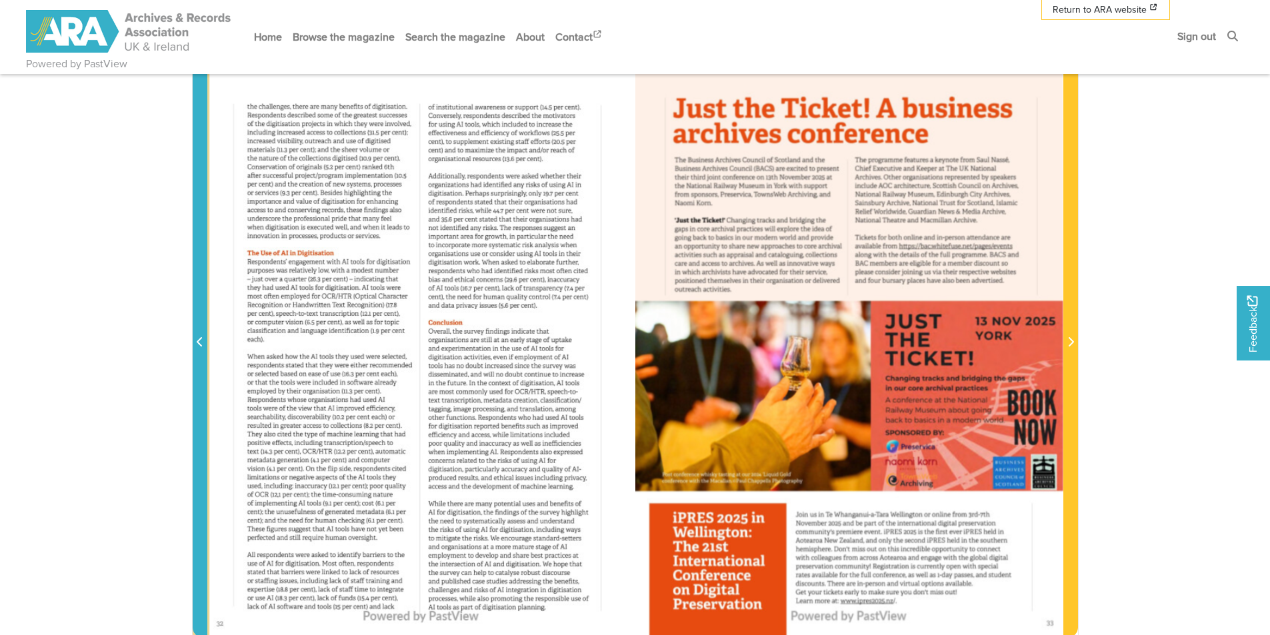
click at [201, 341] on icon "Previous Page" at bounding box center [200, 342] width 7 height 11
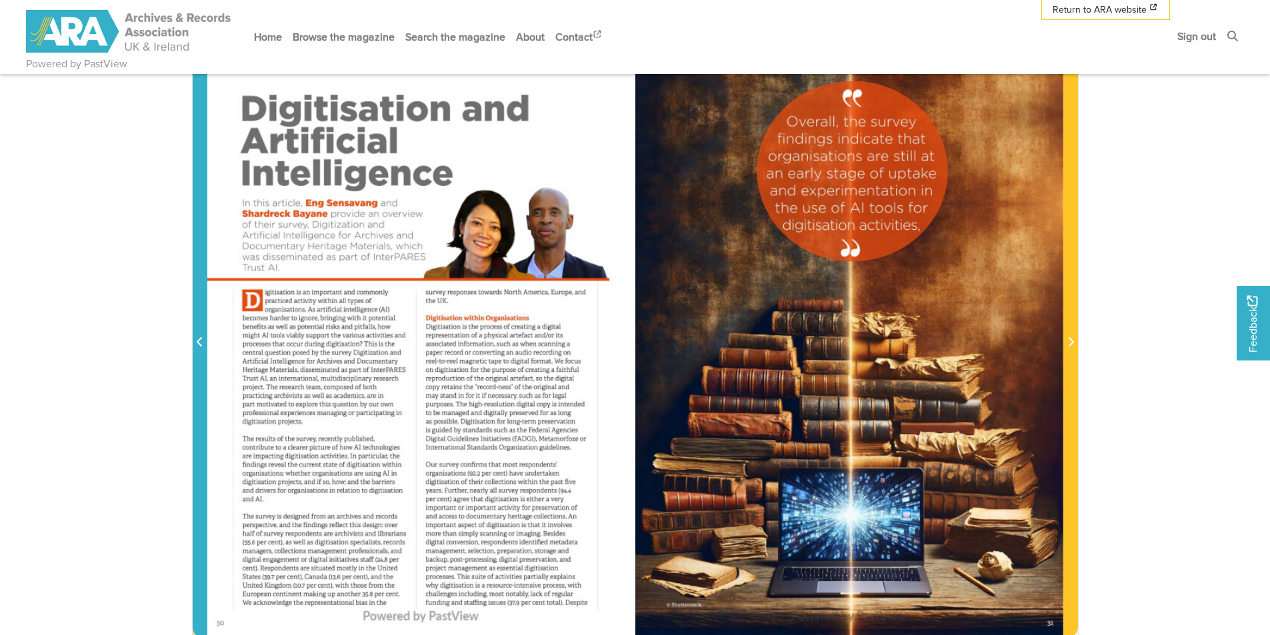
click at [201, 341] on icon "Previous Page" at bounding box center [200, 342] width 7 height 11
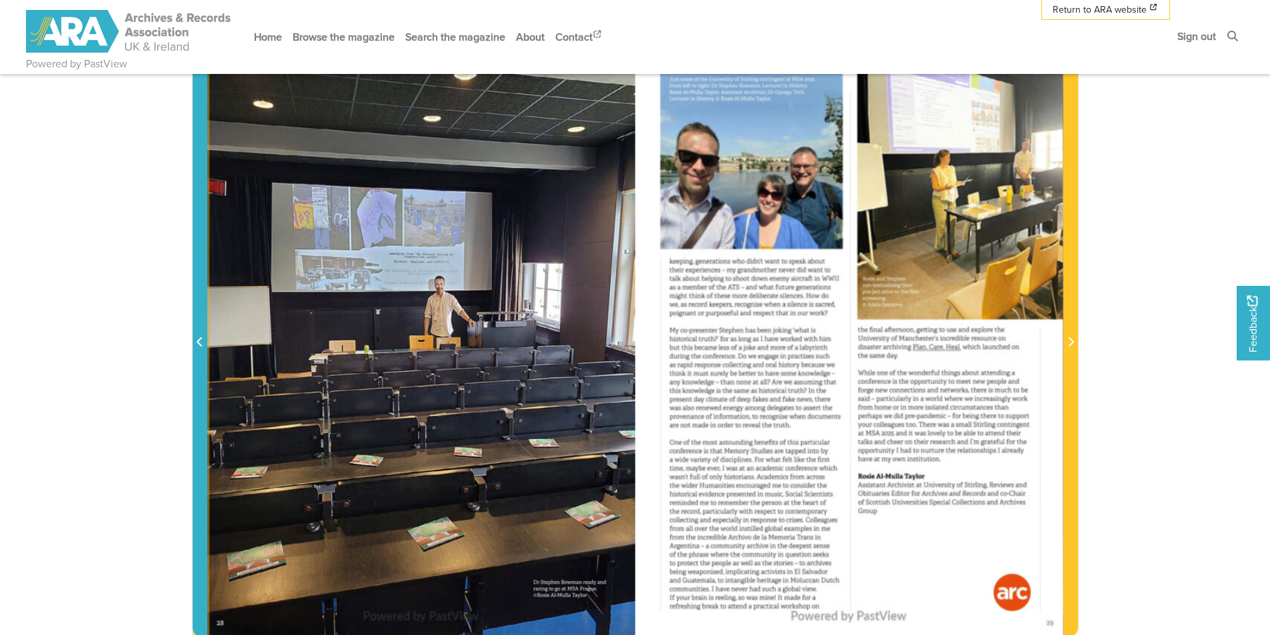
click at [202, 341] on icon "Previous Page" at bounding box center [200, 342] width 7 height 11
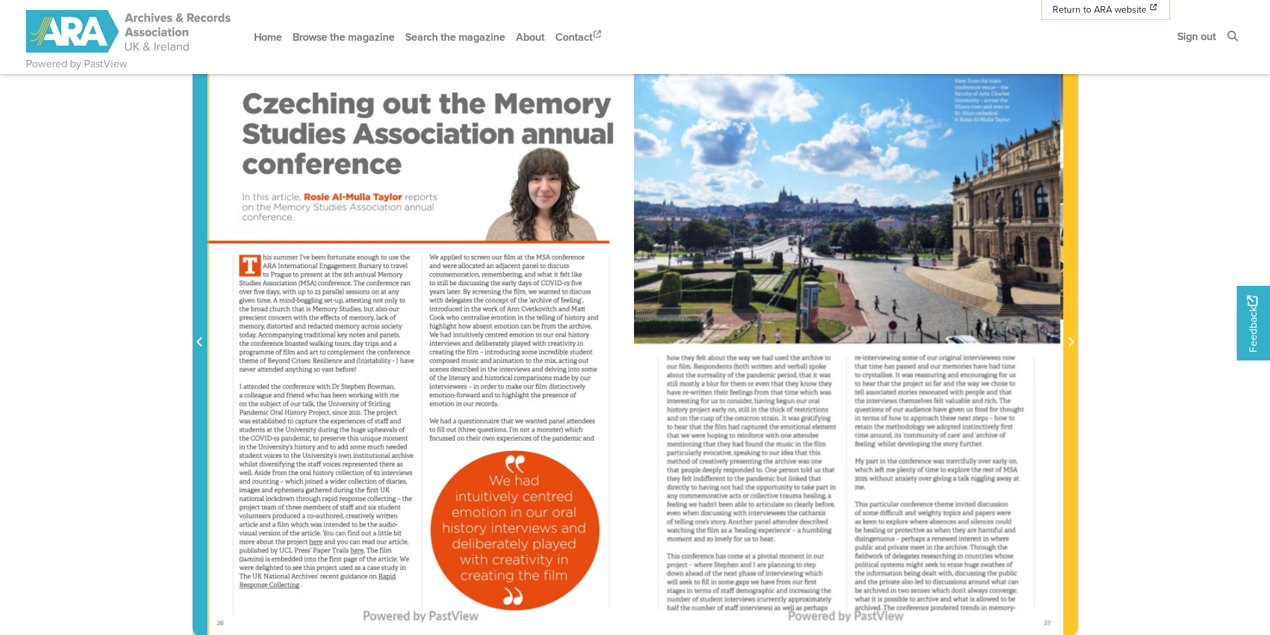
click at [202, 341] on icon "Previous Page" at bounding box center [200, 342] width 7 height 11
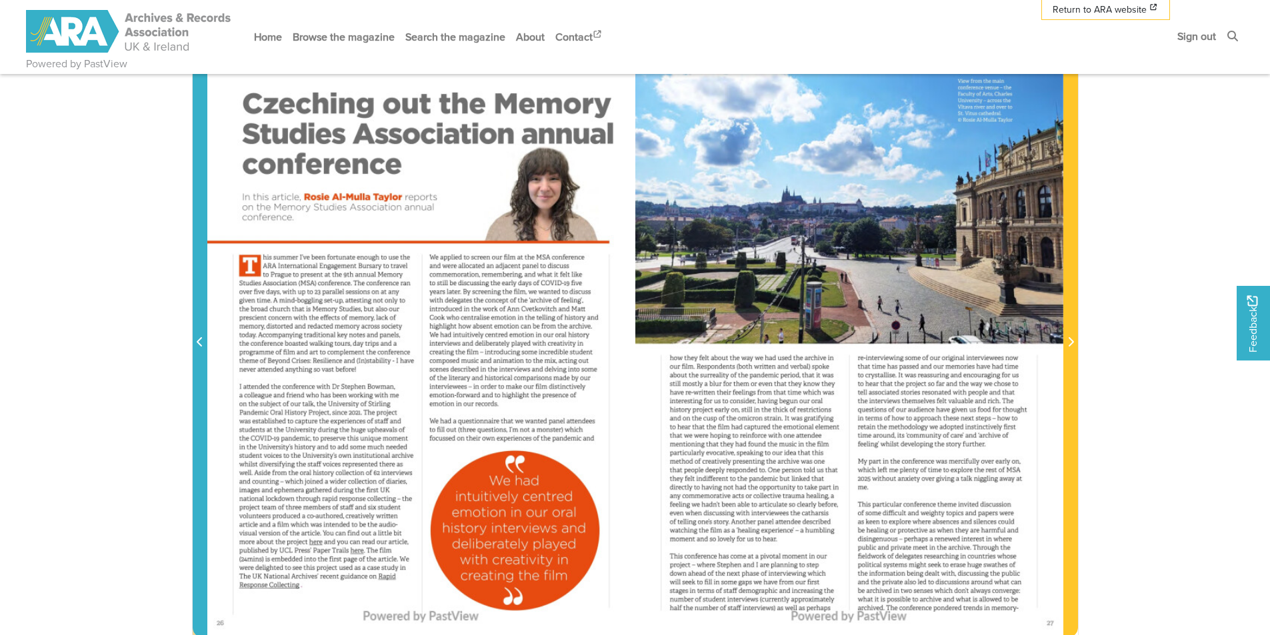
click at [195, 339] on span "Previous Page" at bounding box center [199, 343] width 13 height 16
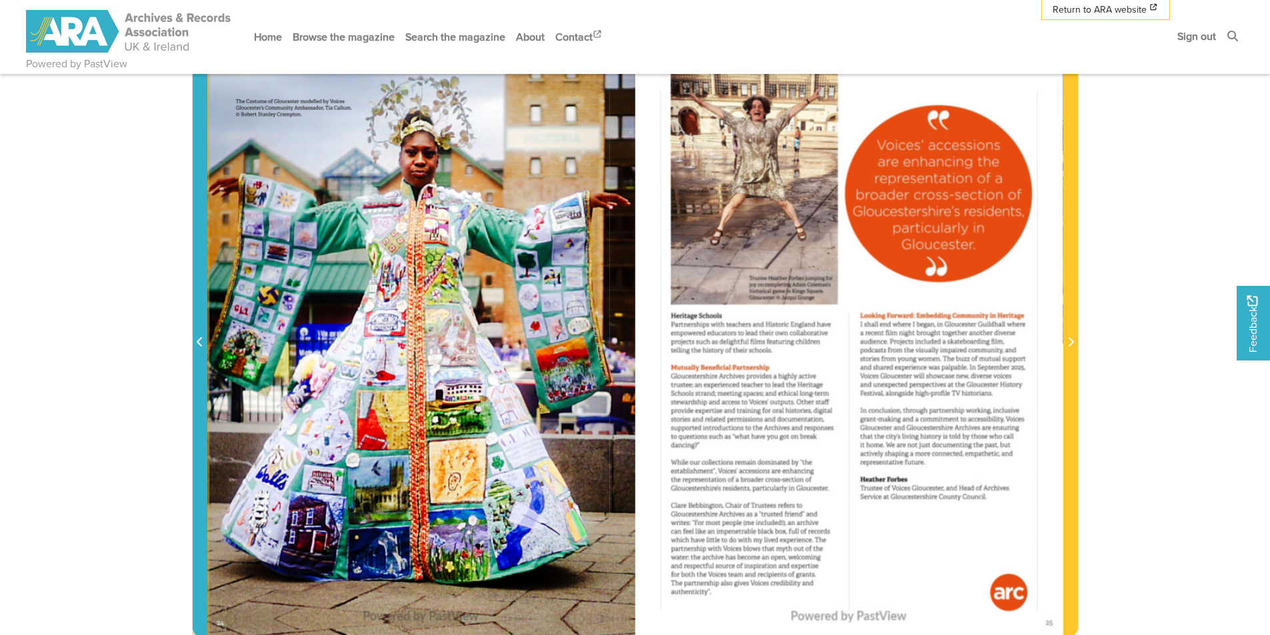
click at [195, 339] on span "Previous Page" at bounding box center [199, 343] width 13 height 16
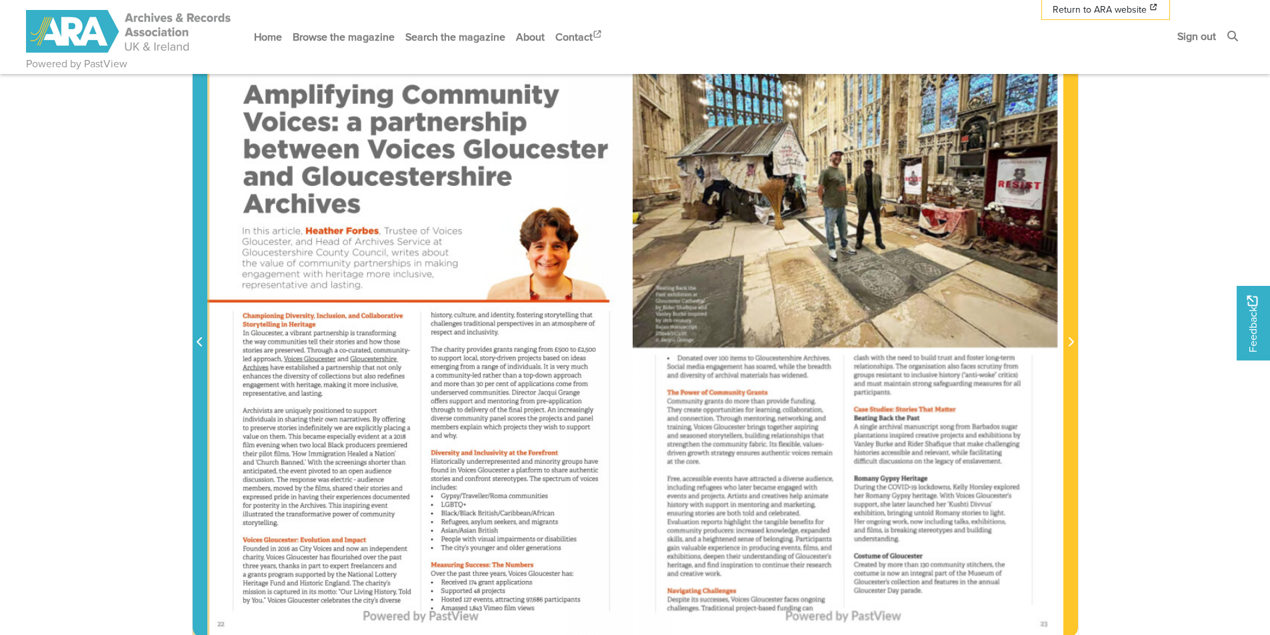
click at [195, 339] on span "Previous Page" at bounding box center [199, 343] width 13 height 16
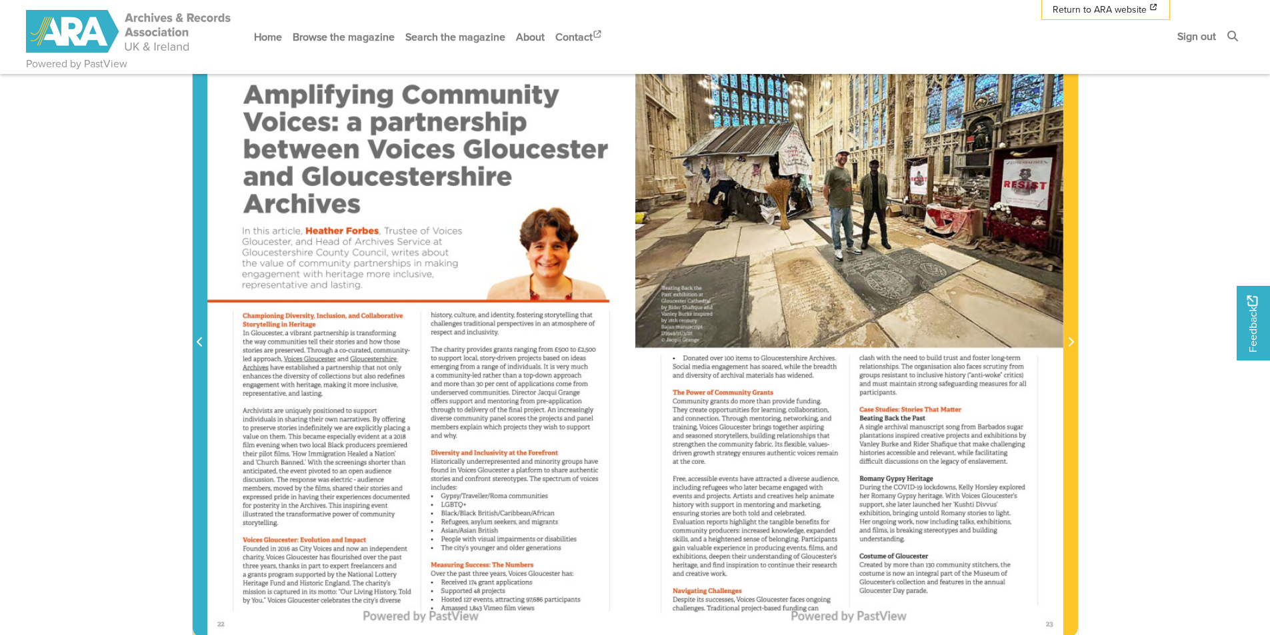
click at [197, 342] on icon "Previous Page" at bounding box center [200, 342] width 7 height 11
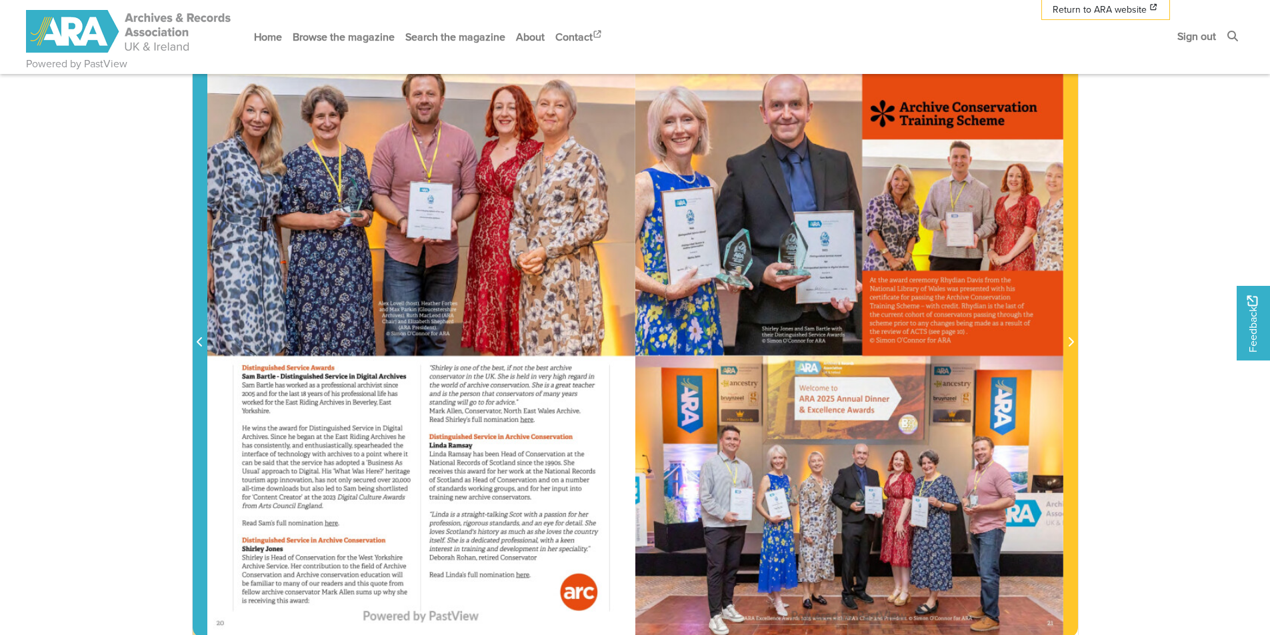
click at [197, 342] on icon "Previous Page" at bounding box center [200, 342] width 7 height 11
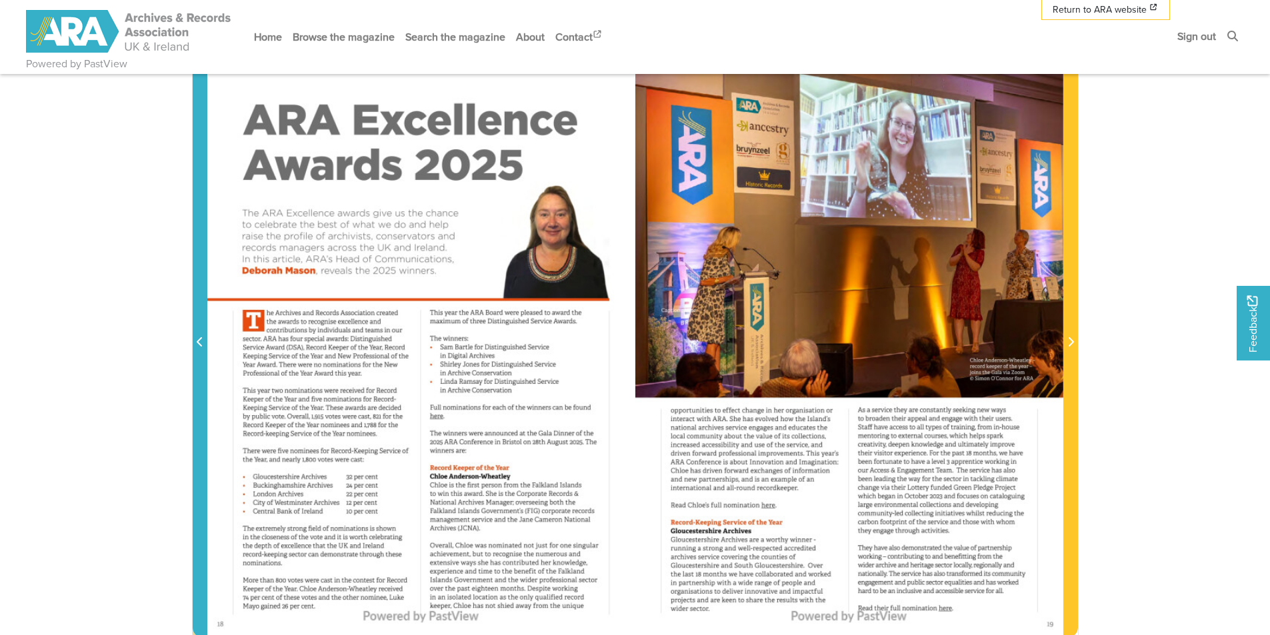
click at [197, 342] on icon "Previous Page" at bounding box center [200, 342] width 7 height 11
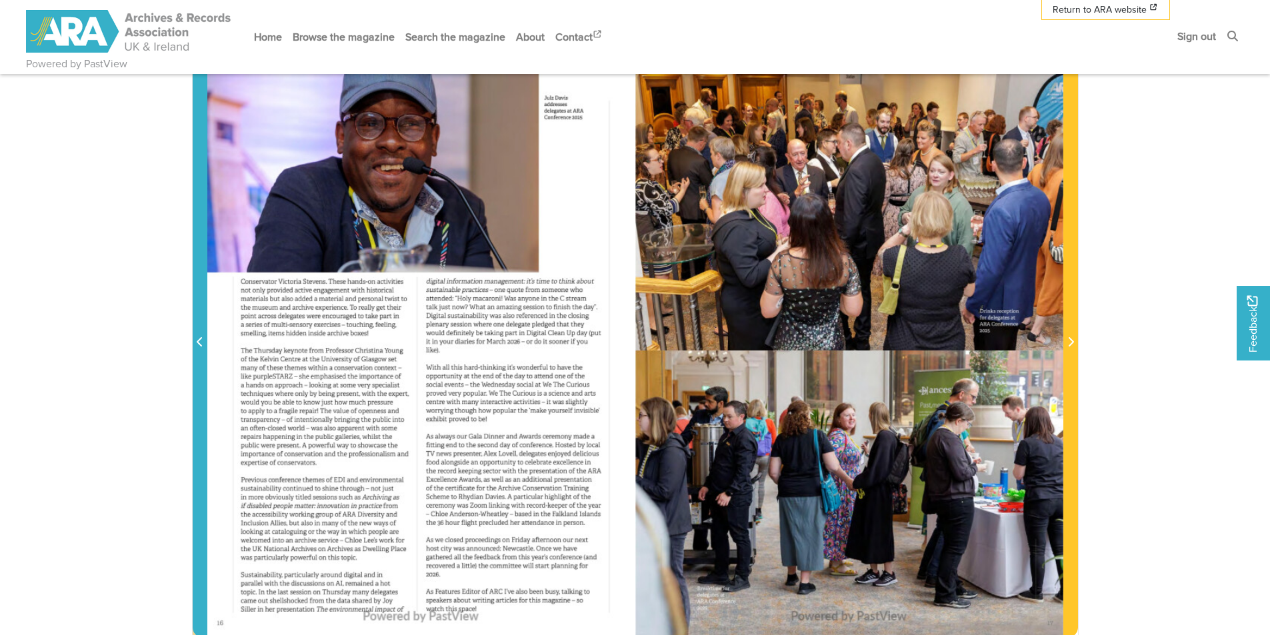
click at [197, 342] on icon "Previous Page" at bounding box center [200, 342] width 7 height 11
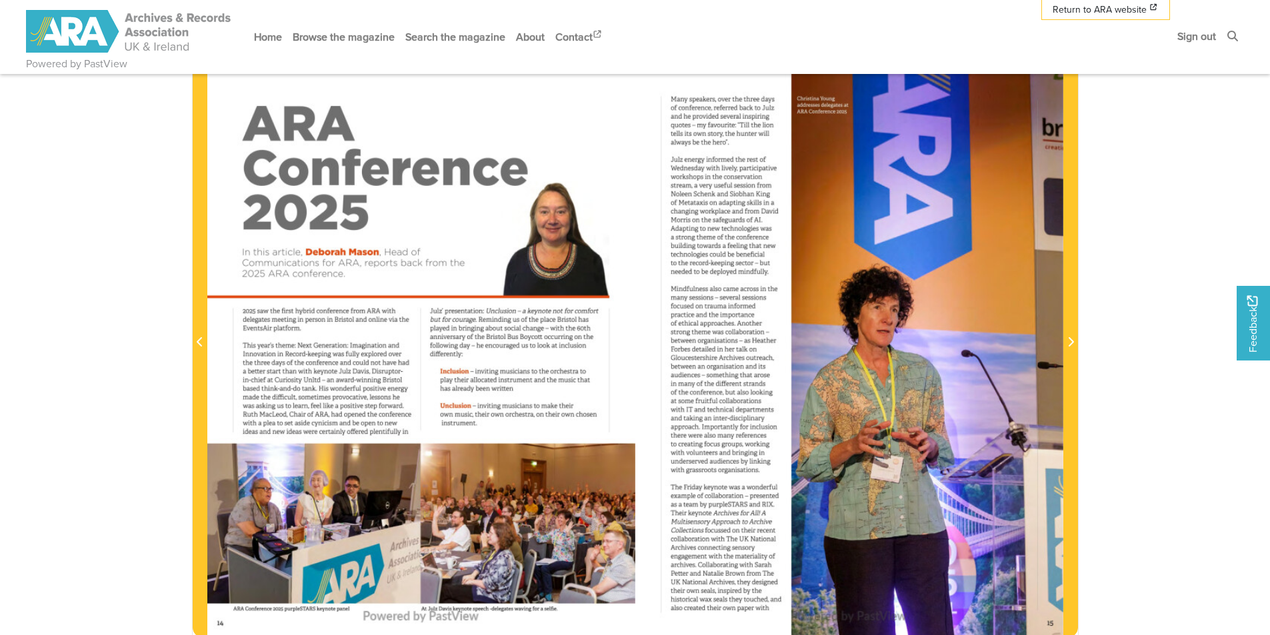
click at [557, 492] on div at bounding box center [421, 334] width 428 height 605
click at [555, 491] on div at bounding box center [421, 334] width 428 height 605
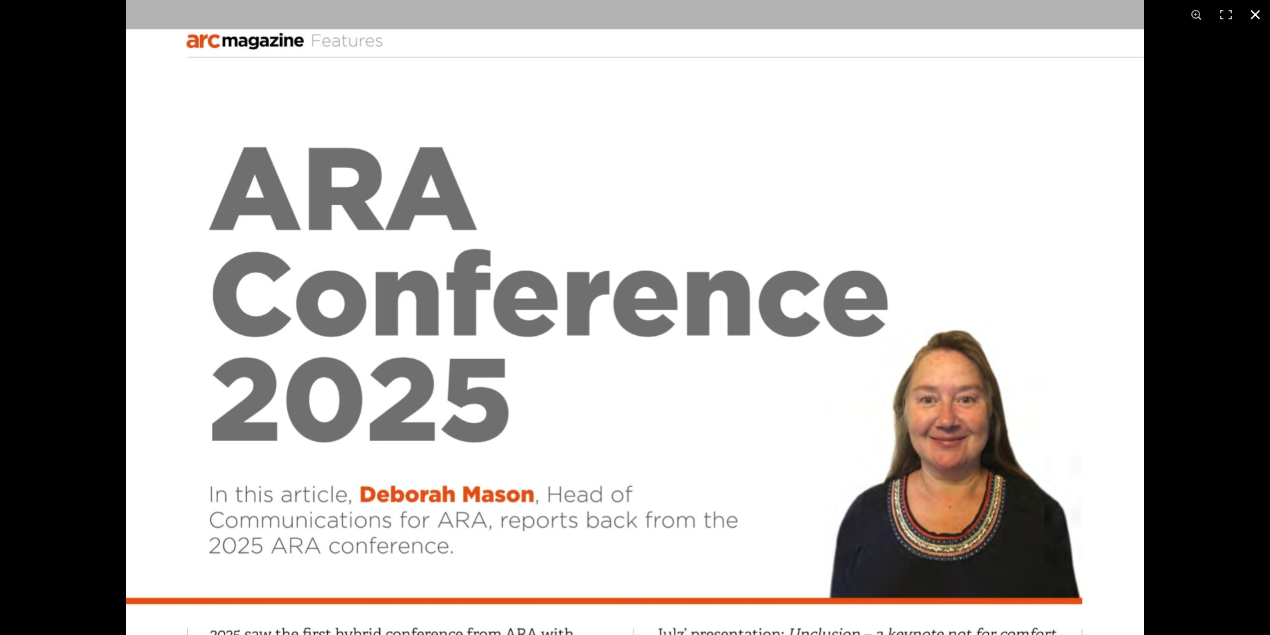
scroll to position [692, 0]
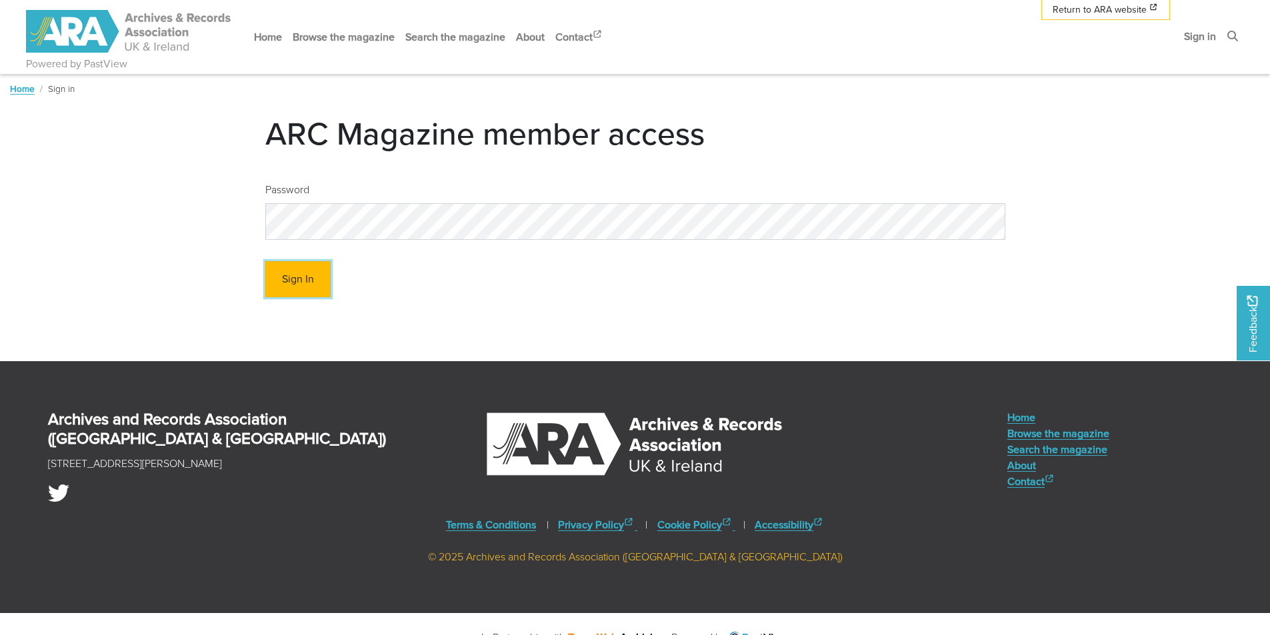
click at [299, 276] on button "Sign In" at bounding box center [297, 279] width 65 height 37
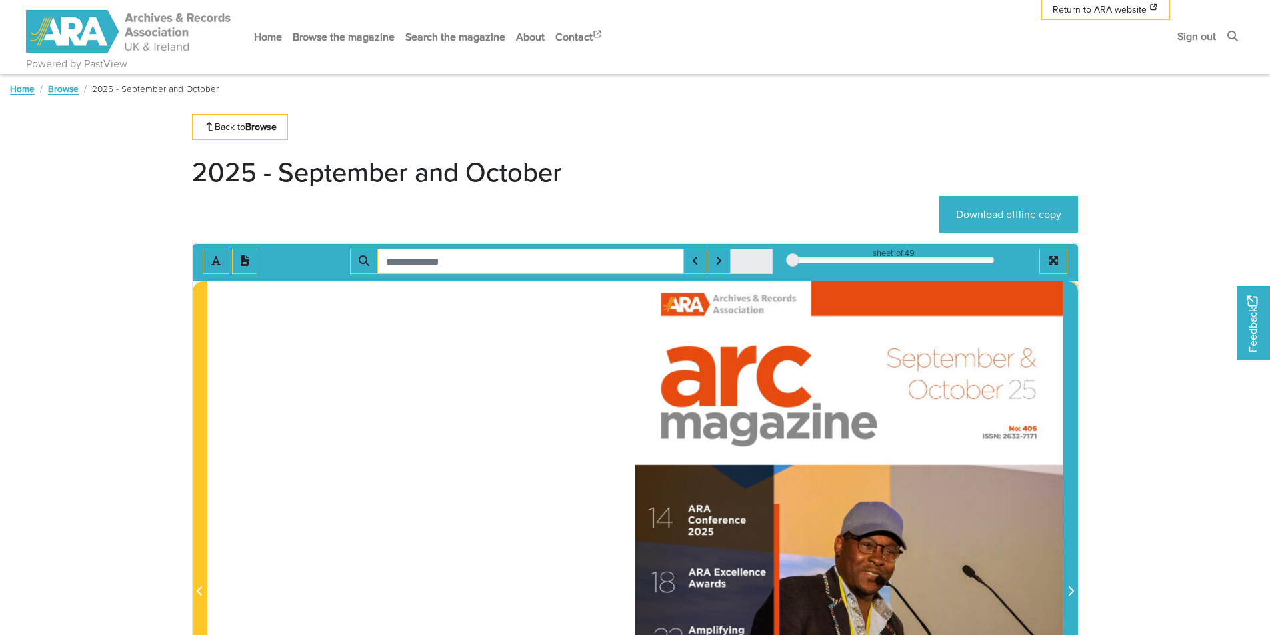
click at [1071, 591] on icon "Next Page" at bounding box center [1070, 591] width 7 height 11
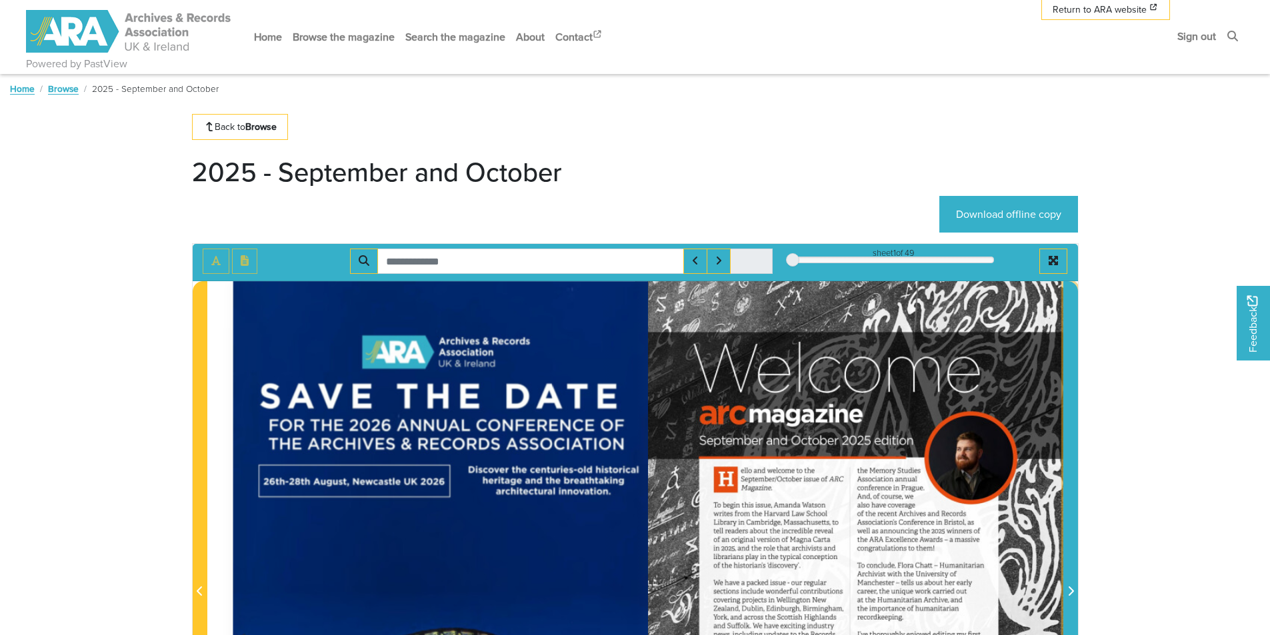
click at [1071, 591] on icon "Next Page" at bounding box center [1070, 591] width 7 height 11
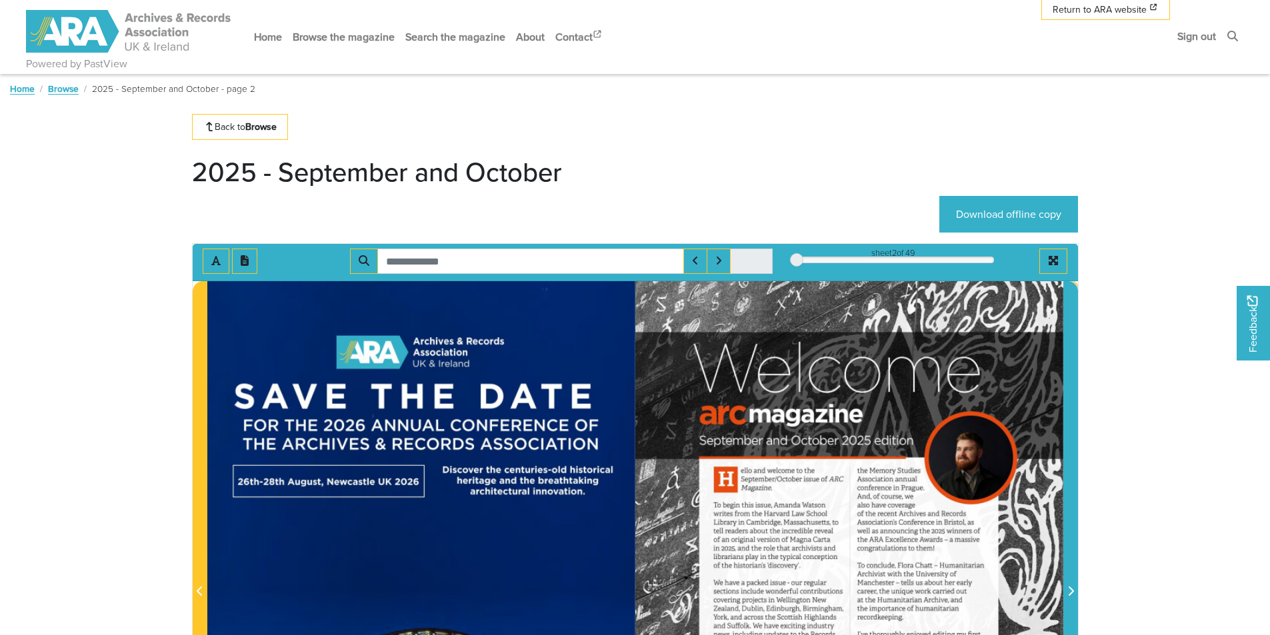
click at [1068, 589] on icon "Next Page" at bounding box center [1070, 591] width 7 height 11
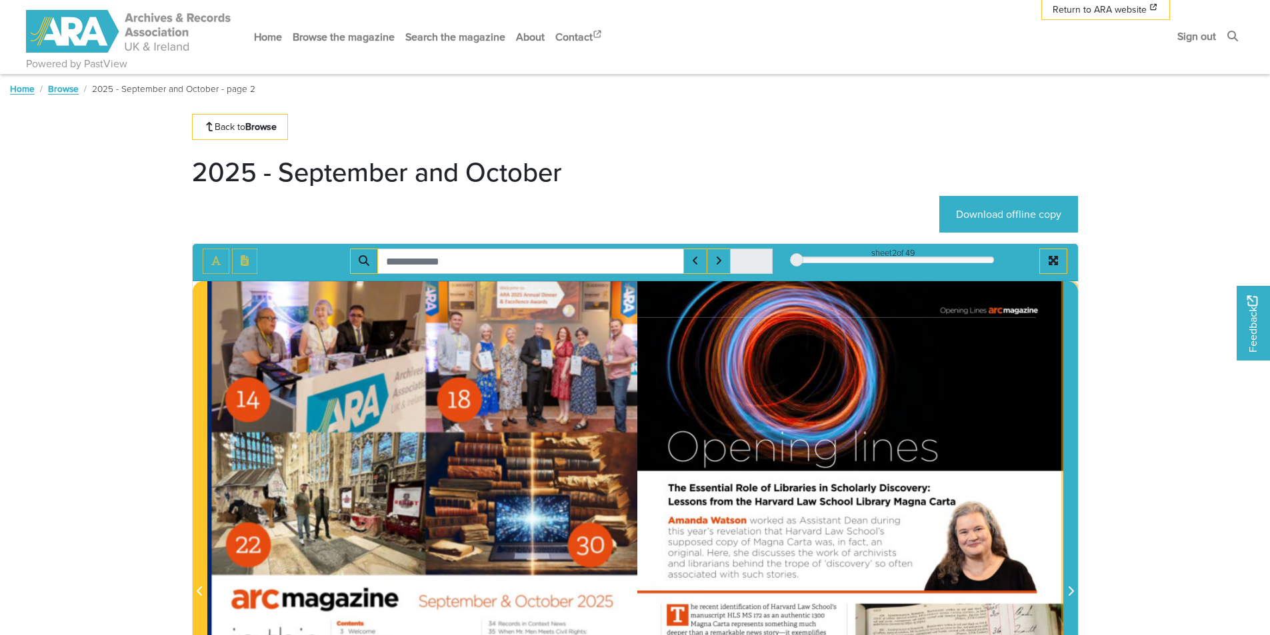
click at [1069, 590] on icon "Next Page" at bounding box center [1070, 591] width 7 height 11
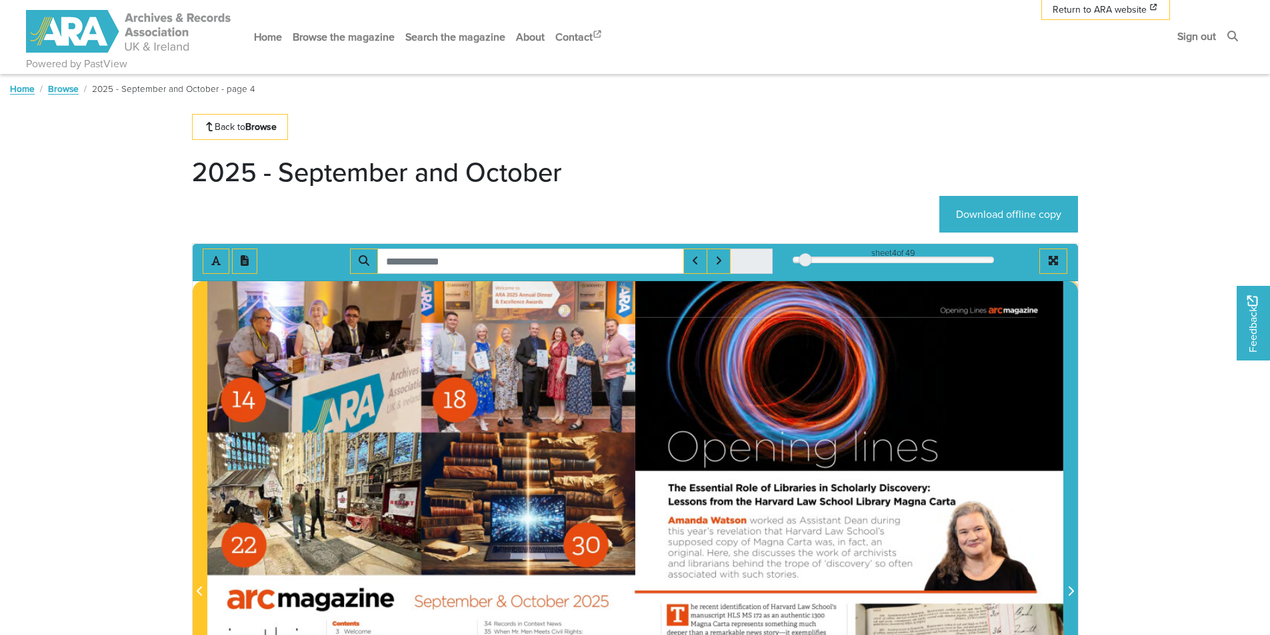
click at [1071, 593] on icon "Next Page" at bounding box center [1070, 591] width 7 height 11
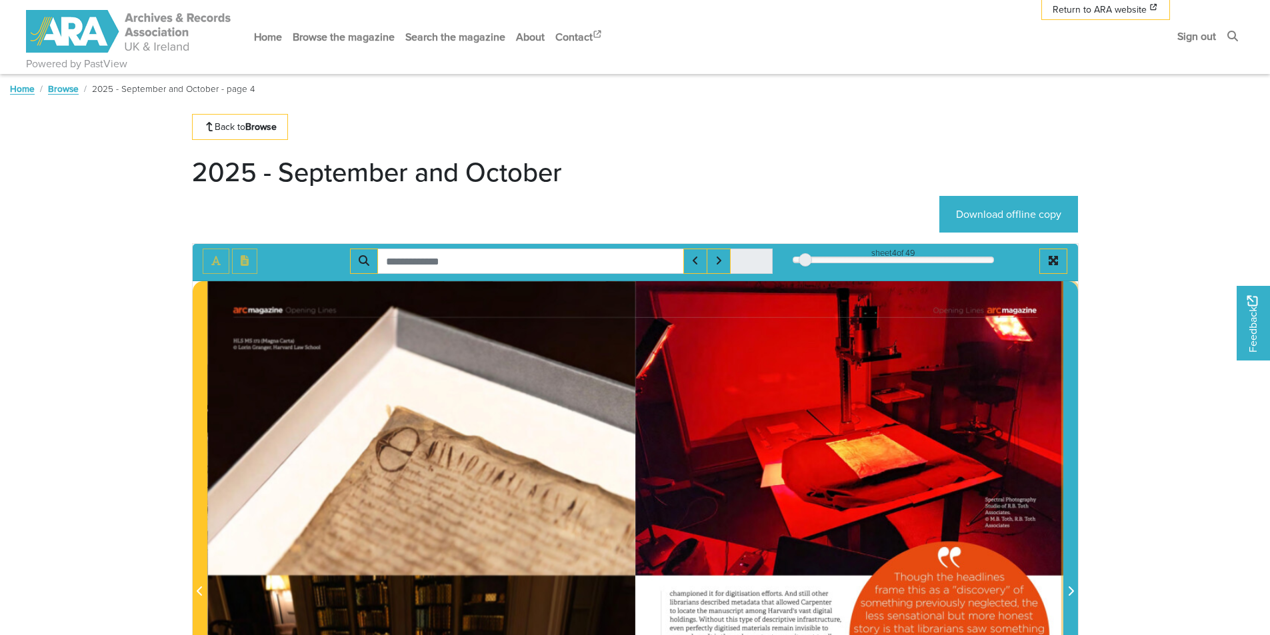
click at [1071, 593] on icon "Next Page" at bounding box center [1070, 591] width 7 height 11
click at [1067, 589] on icon "Next Page" at bounding box center [1070, 591] width 7 height 11
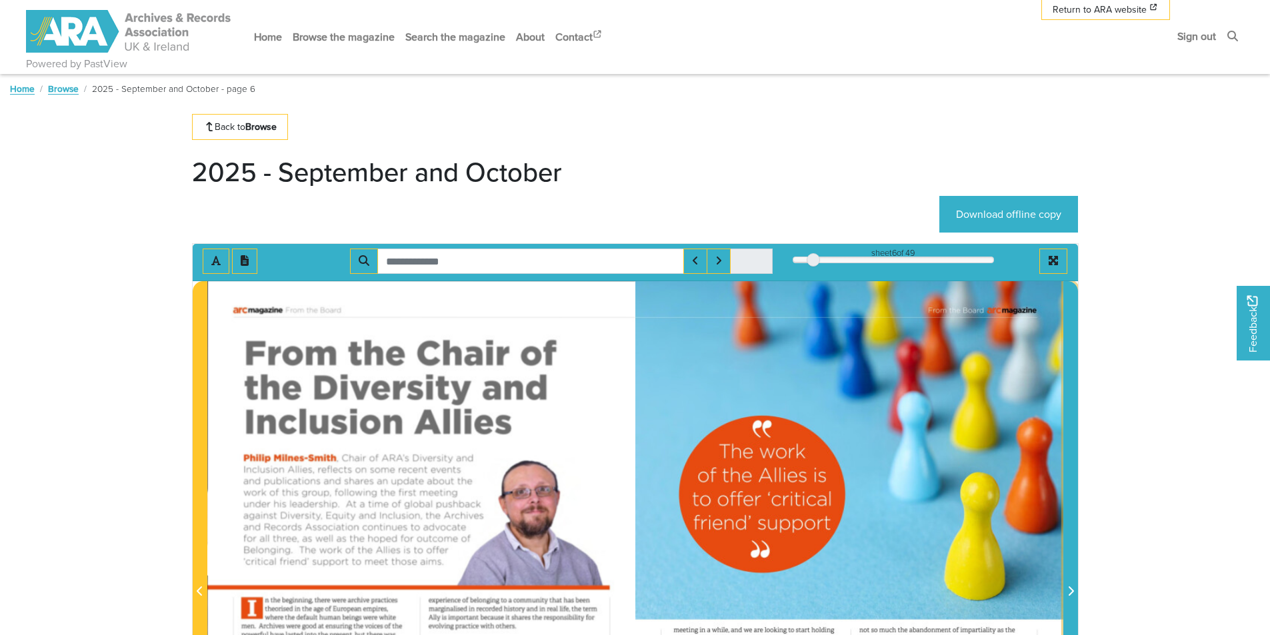
click at [1067, 589] on icon "Next Page" at bounding box center [1070, 591] width 7 height 11
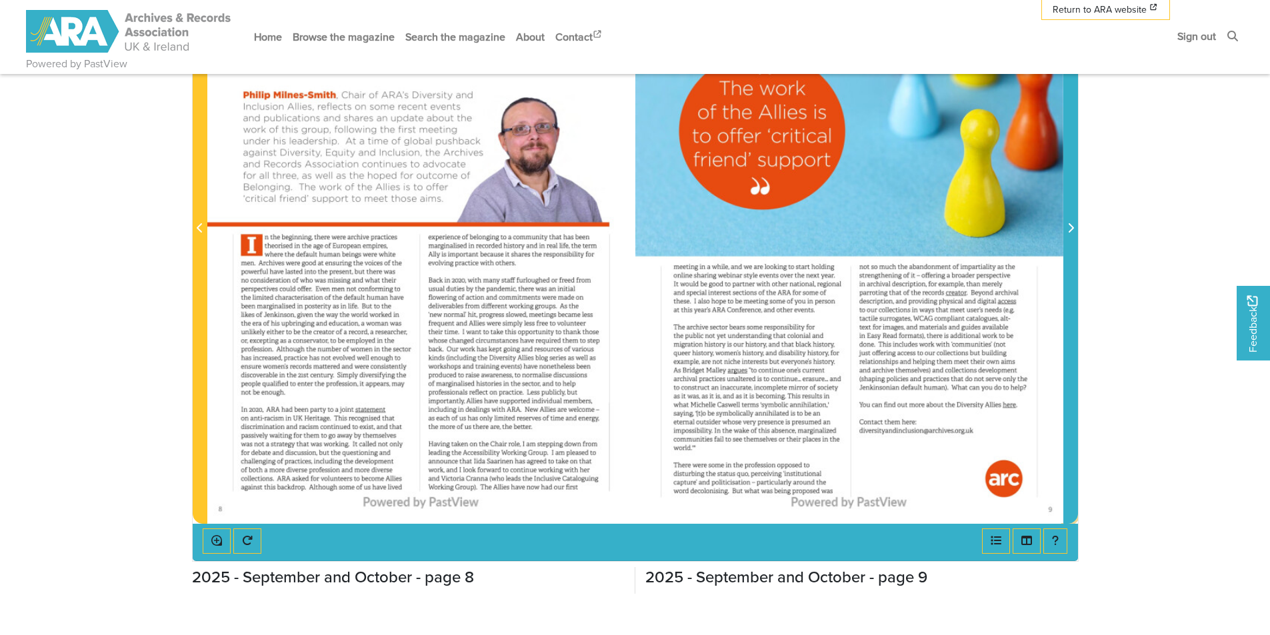
scroll to position [353, 0]
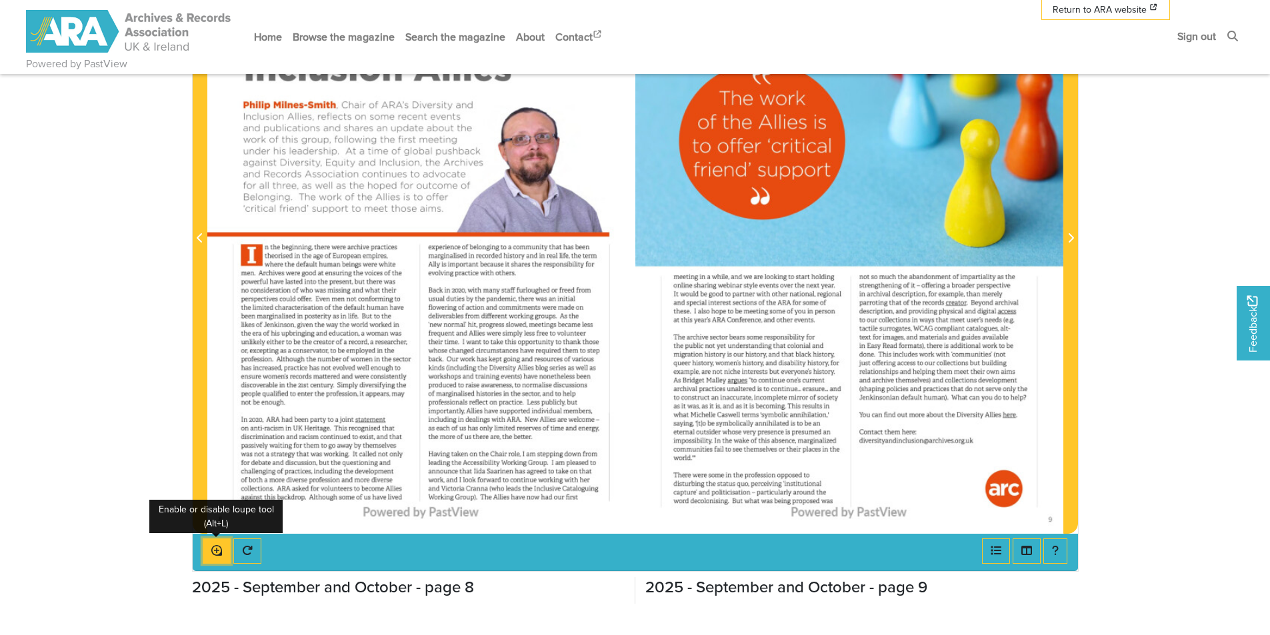
click at [217, 553] on icon "Enable or disable loupe tool (Alt+L)" at bounding box center [216, 550] width 11 height 11
click at [218, 551] on icon "Enable or disable loupe tool (Alt+L)" at bounding box center [216, 550] width 11 height 11
click at [332, 462] on div at bounding box center [421, 230] width 428 height 605
click at [225, 550] on button "Enable or disable loupe tool (Alt+L)" at bounding box center [217, 551] width 28 height 25
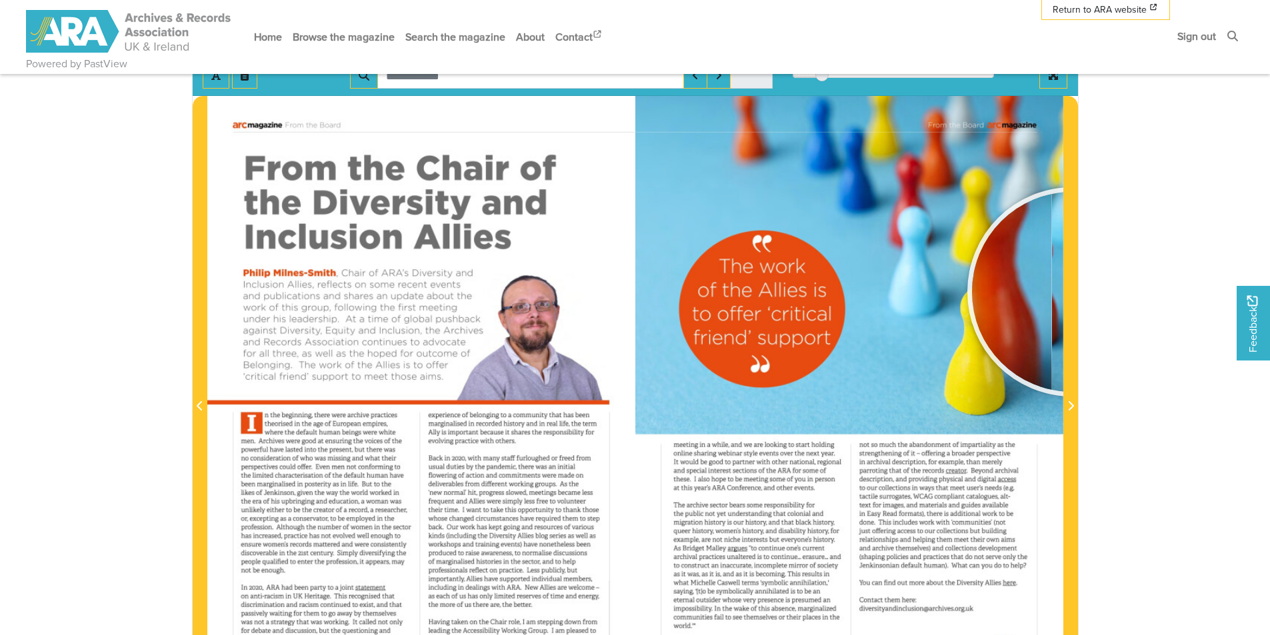
scroll to position [155, 0]
